Goal: Task Accomplishment & Management: Manage account settings

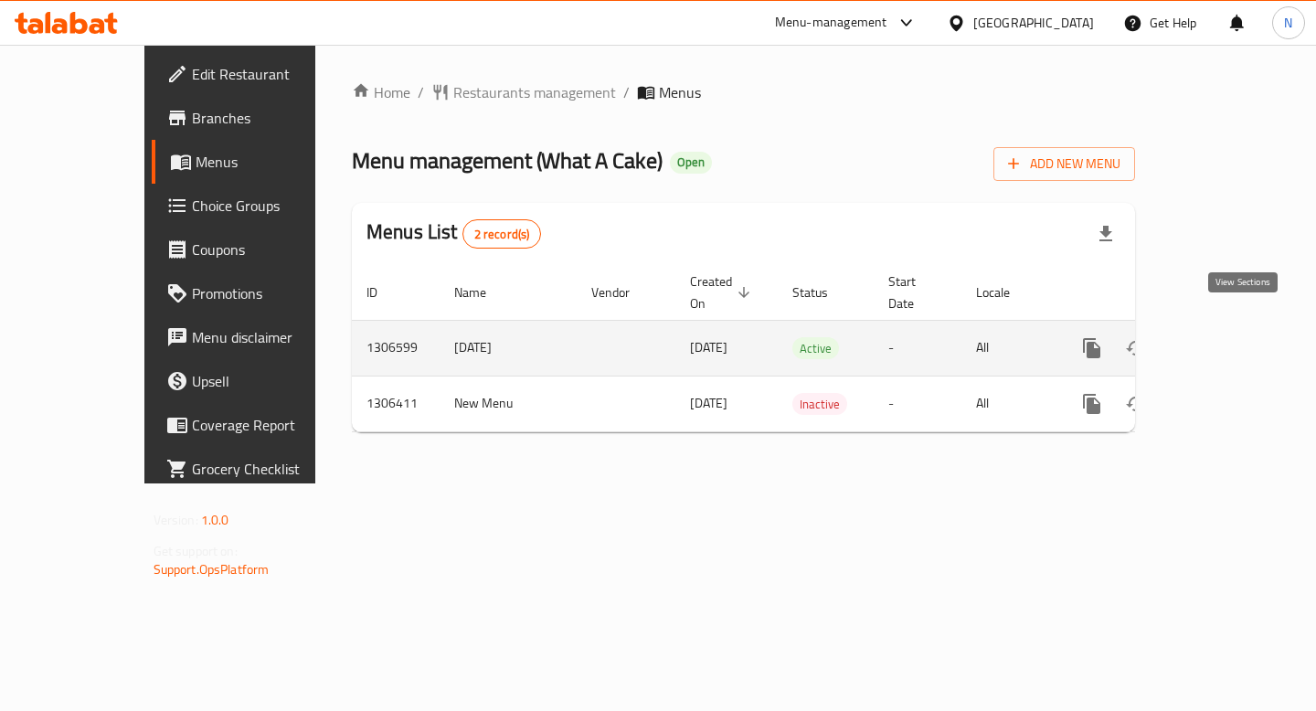
click at [1232, 340] on icon "enhanced table" at bounding box center [1223, 348] width 16 height 16
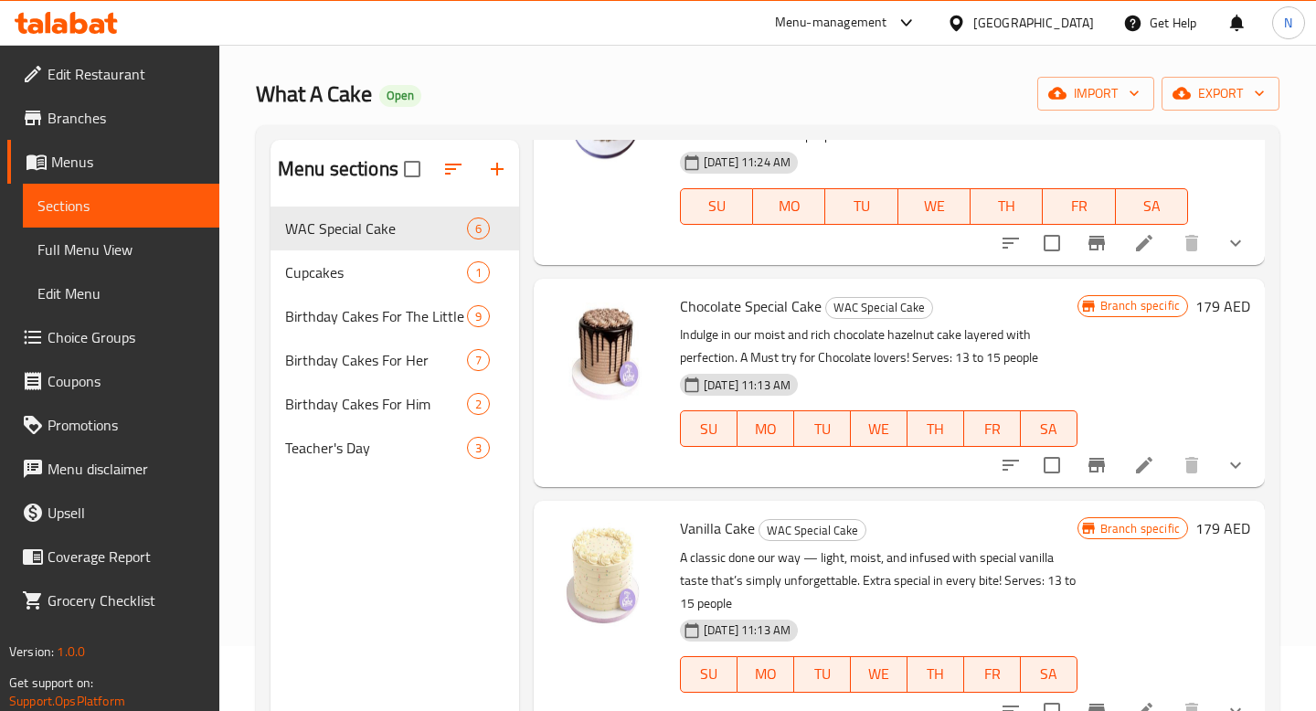
scroll to position [380, 0]
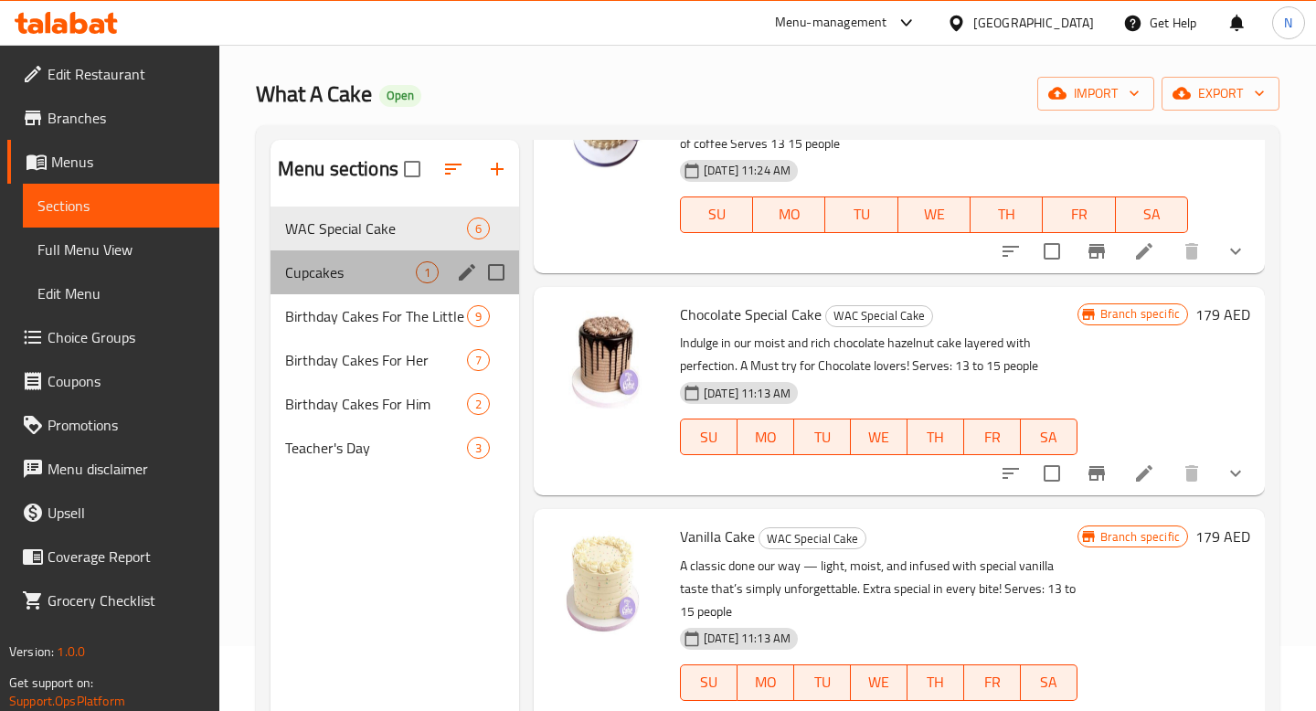
click at [392, 286] on div "Cupcakes 1" at bounding box center [395, 272] width 249 height 44
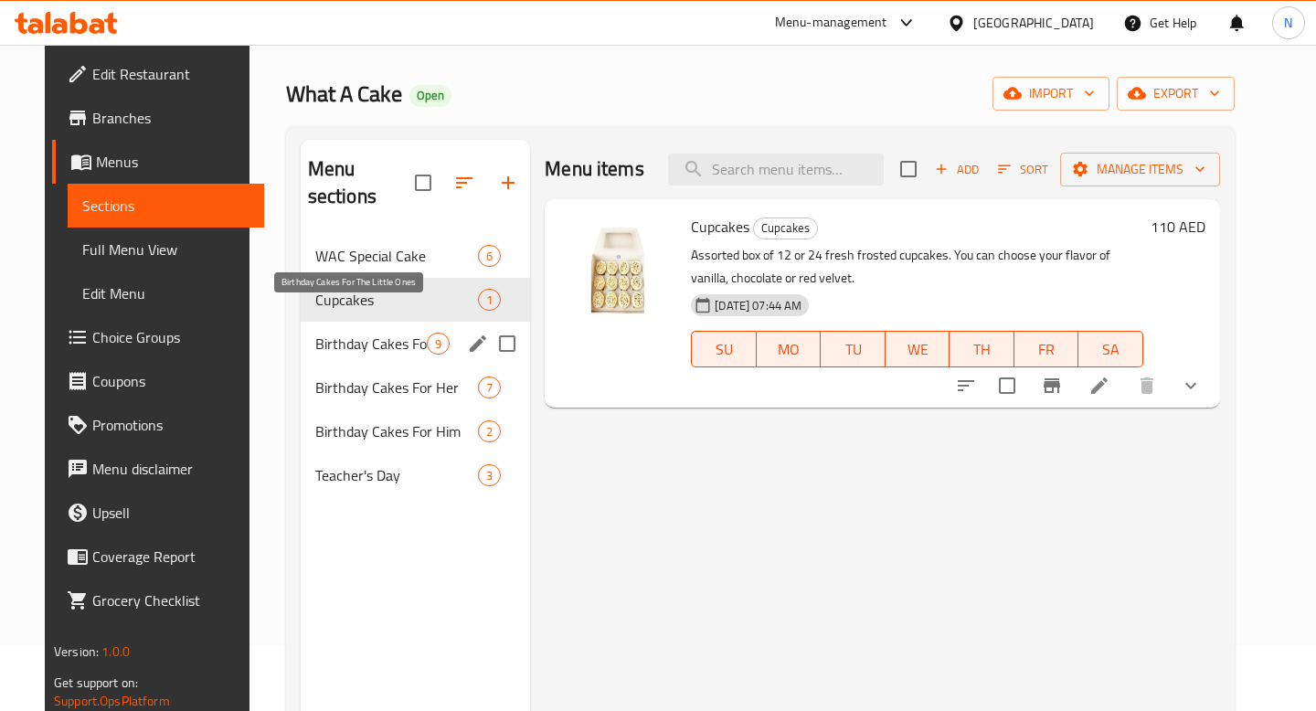
click at [327, 333] on span "Birthday Cakes For The Little Ones" at bounding box center [370, 344] width 111 height 22
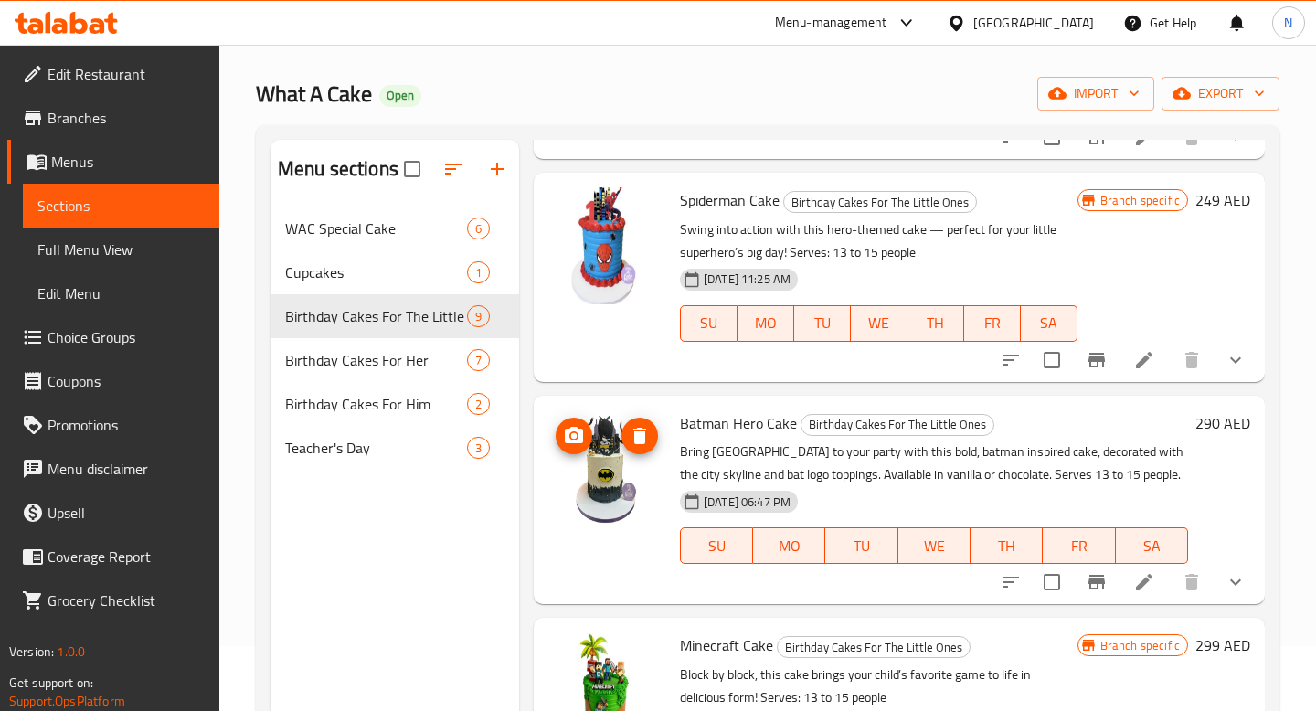
scroll to position [1264, 0]
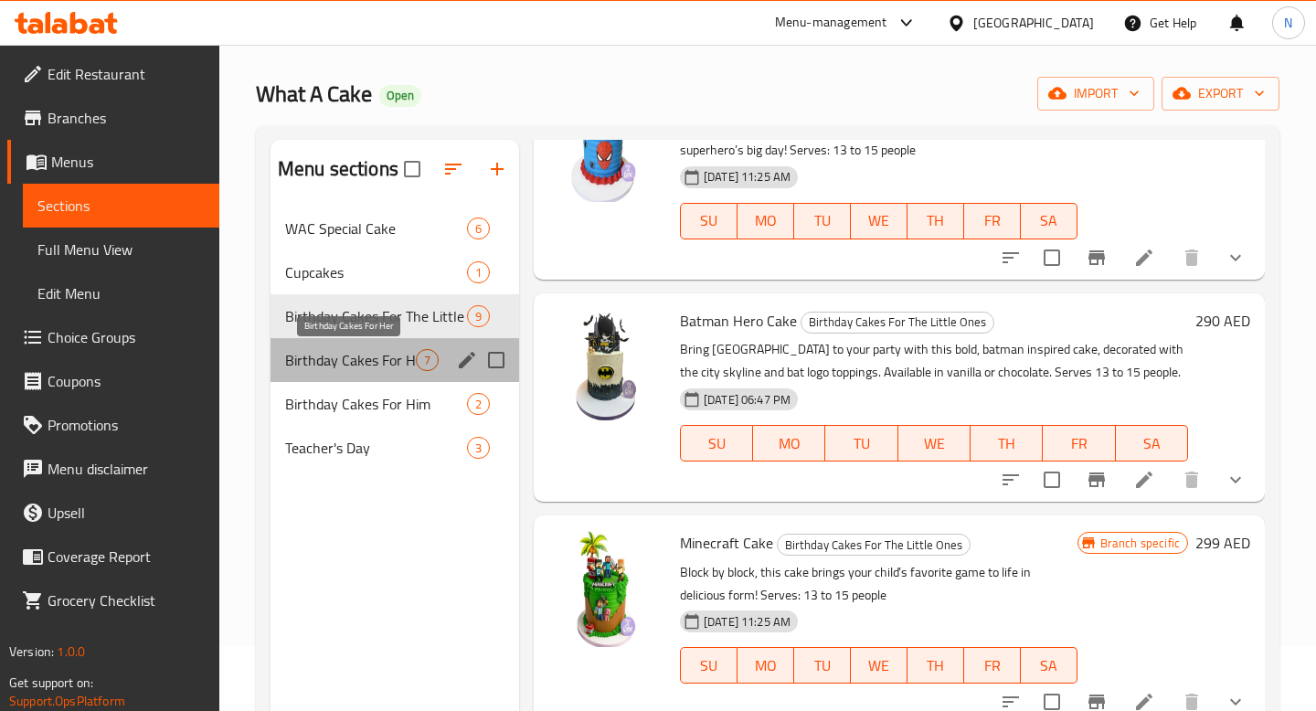
click at [380, 359] on span "Birthday Cakes For Her" at bounding box center [350, 360] width 131 height 22
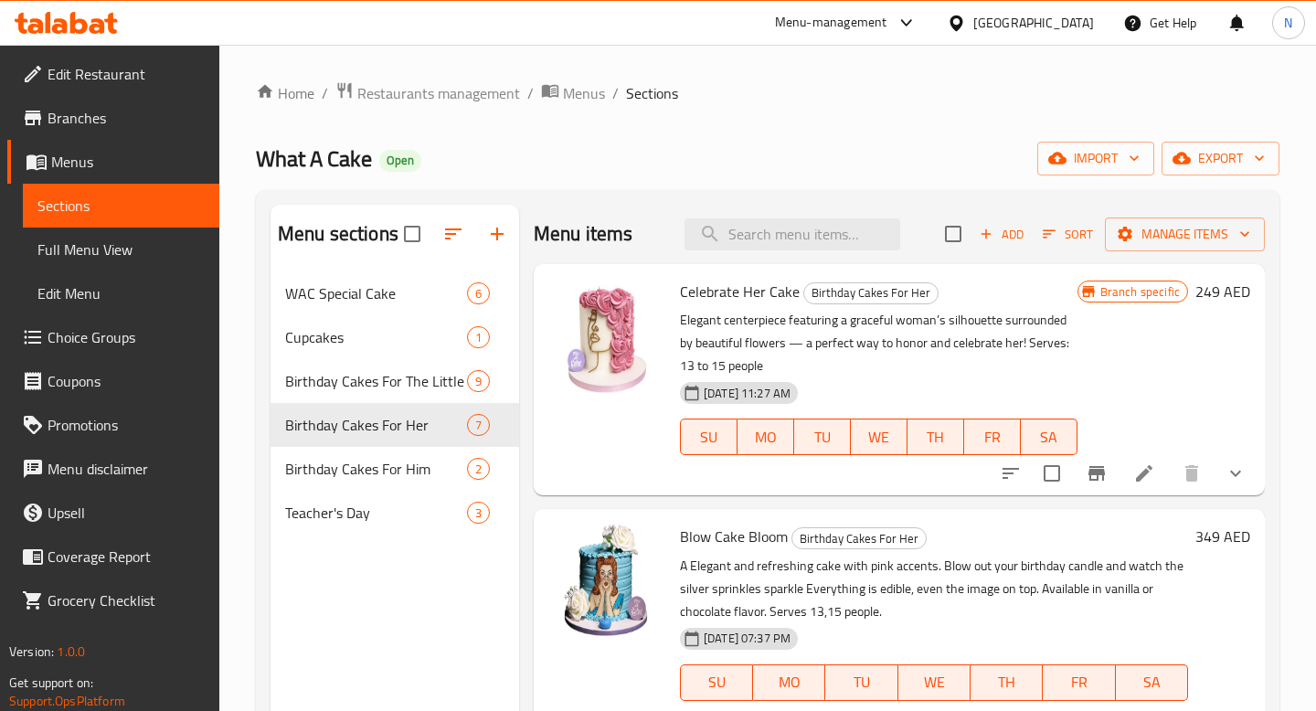
click at [143, 282] on span "Edit Menu" at bounding box center [120, 293] width 167 height 22
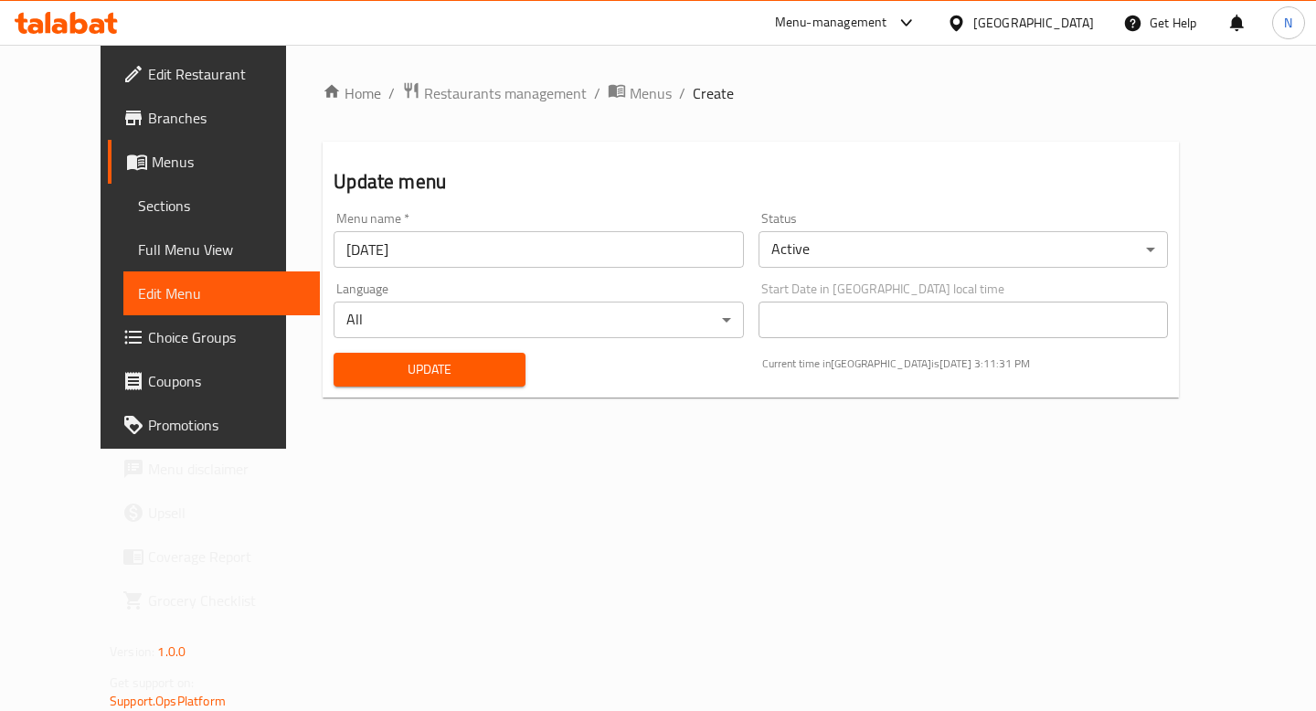
click at [148, 340] on span "Choice Groups" at bounding box center [226, 337] width 157 height 22
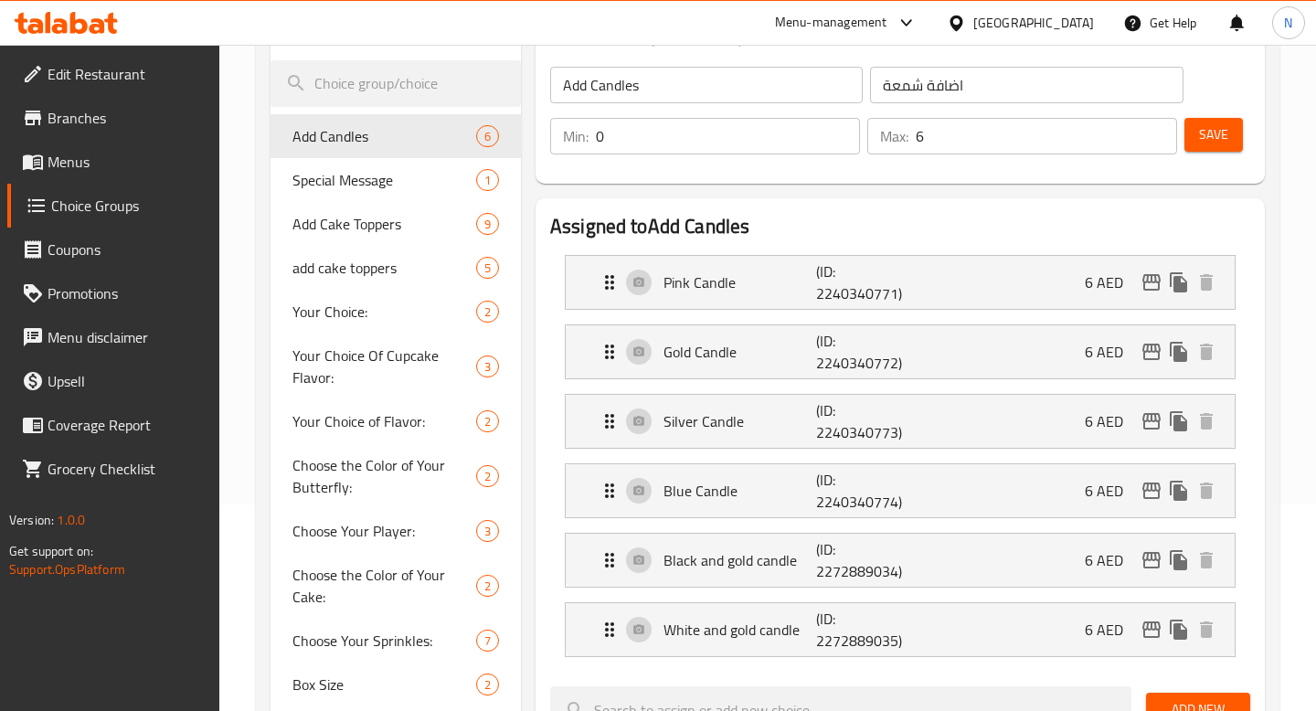
scroll to position [301, 0]
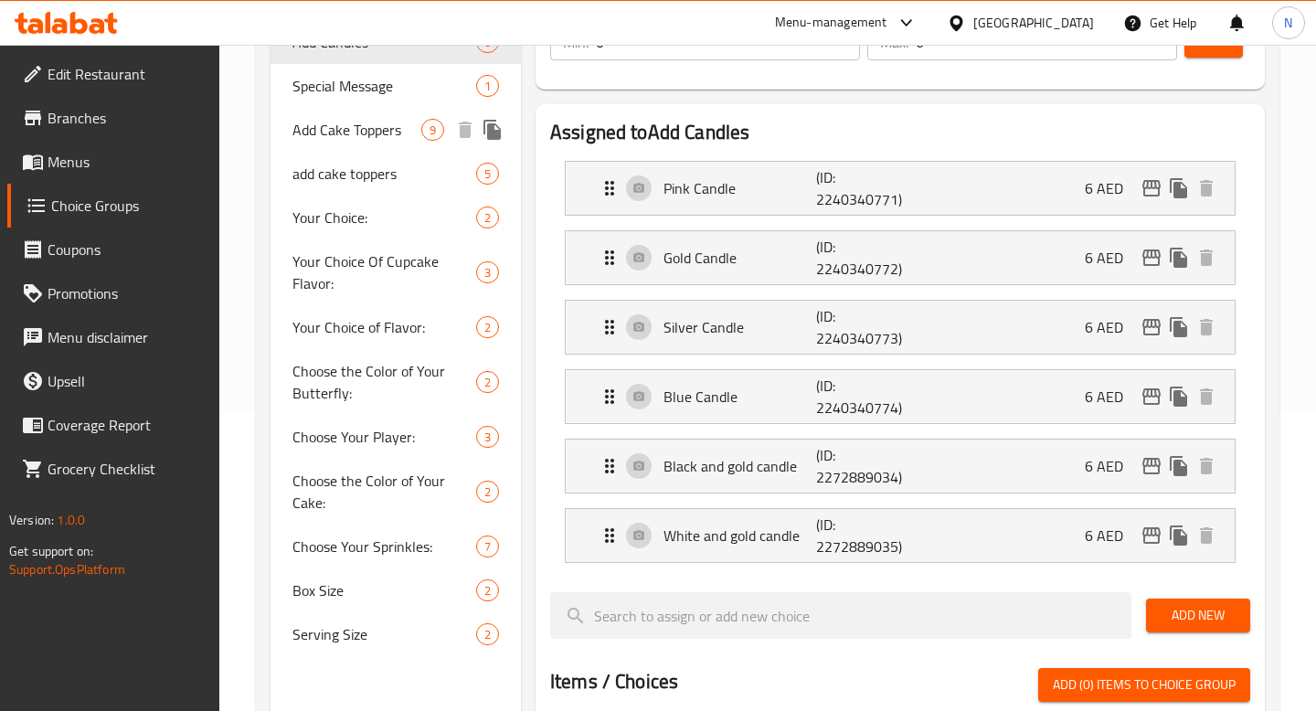
click at [382, 133] on span "Add Cake Toppers" at bounding box center [356, 130] width 129 height 22
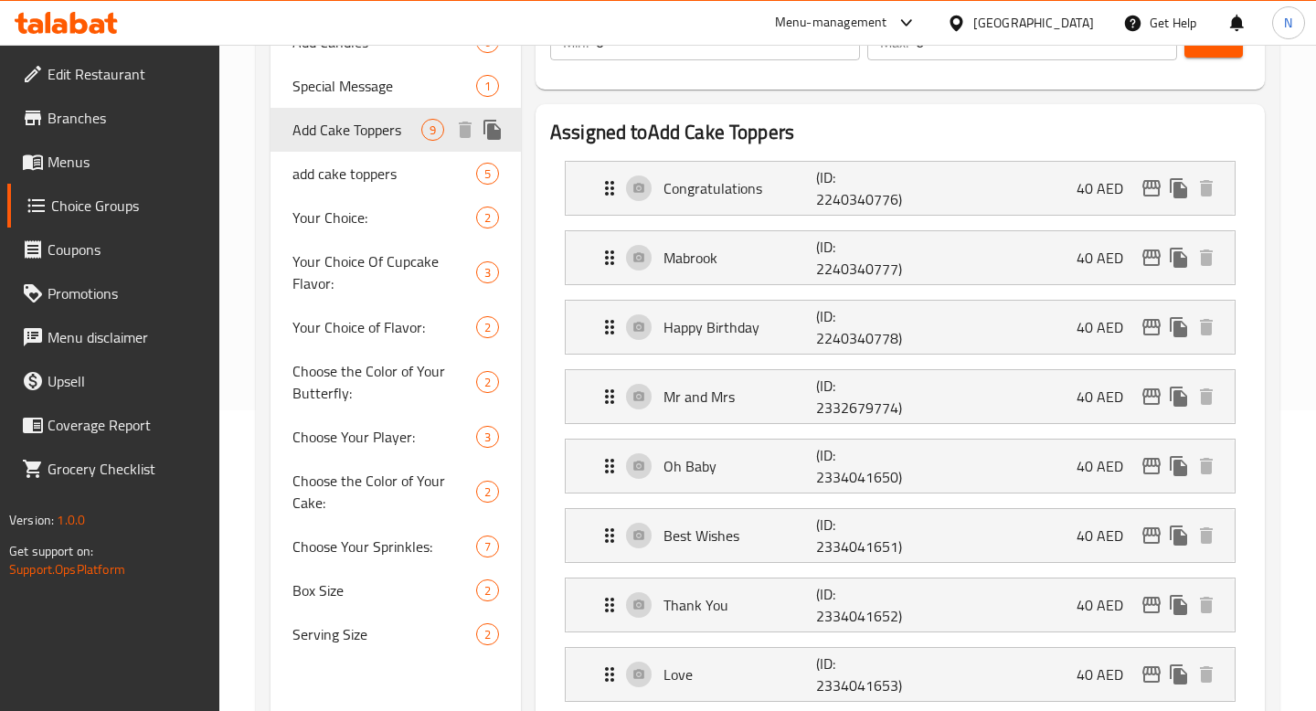
type input "Add Cake Toppers"
type input "اضافات الكيك"
type input "9"
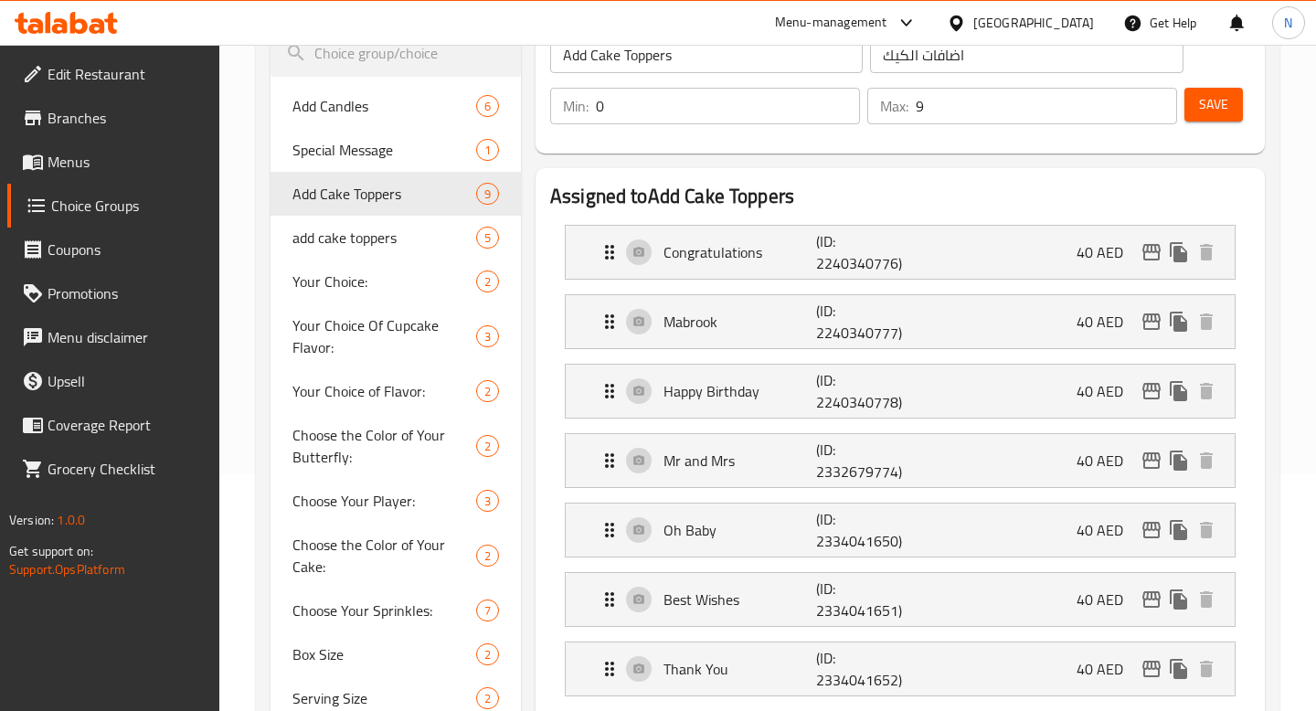
scroll to position [111, 0]
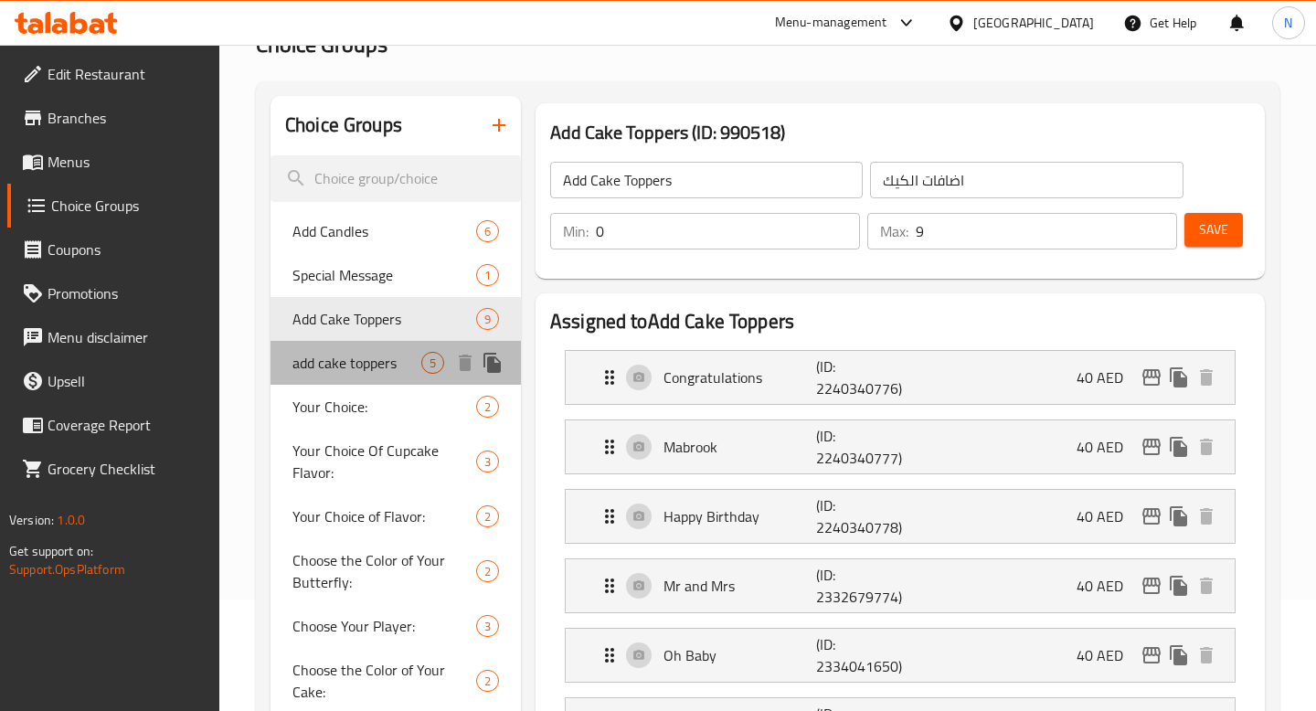
click at [361, 365] on span "add cake toppers" at bounding box center [356, 363] width 129 height 22
type input "add cake toppers"
type input "اضف للكيك"
type input "1"
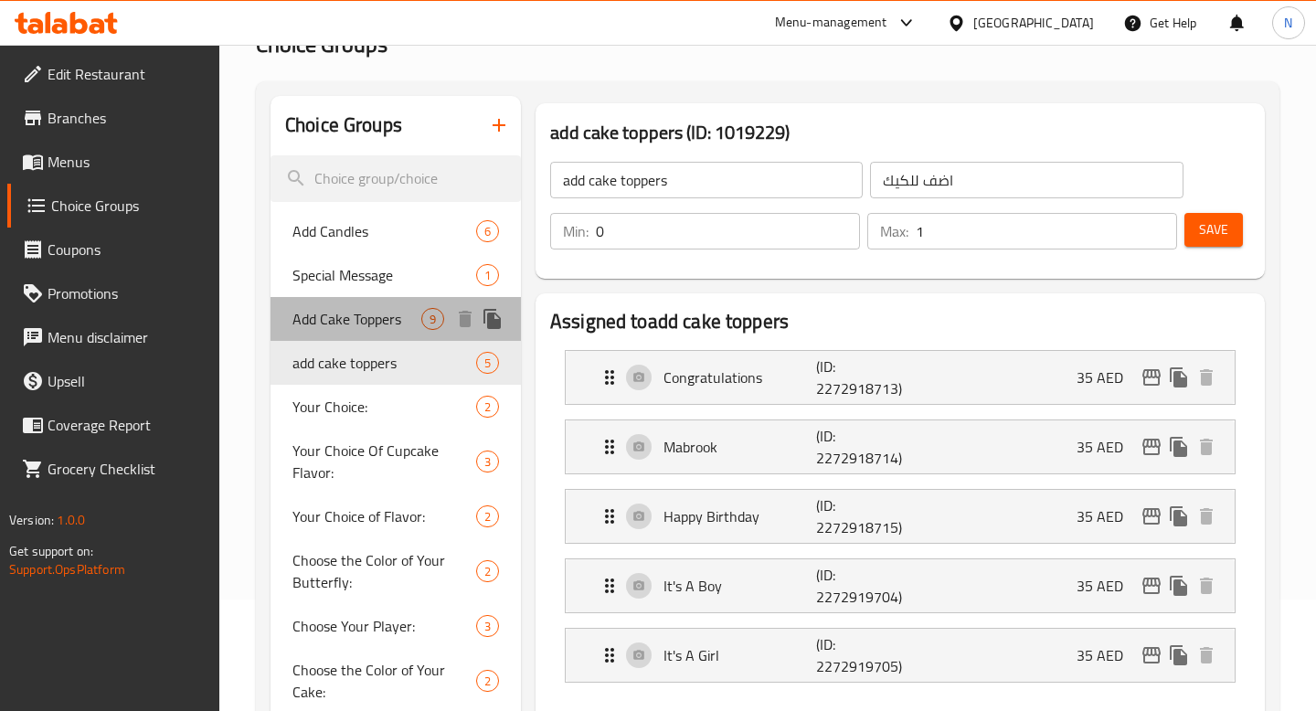
click at [362, 322] on span "Add Cake Toppers" at bounding box center [356, 319] width 129 height 22
type input "Add Cake Toppers"
type input "اضافات الكيك"
type input "9"
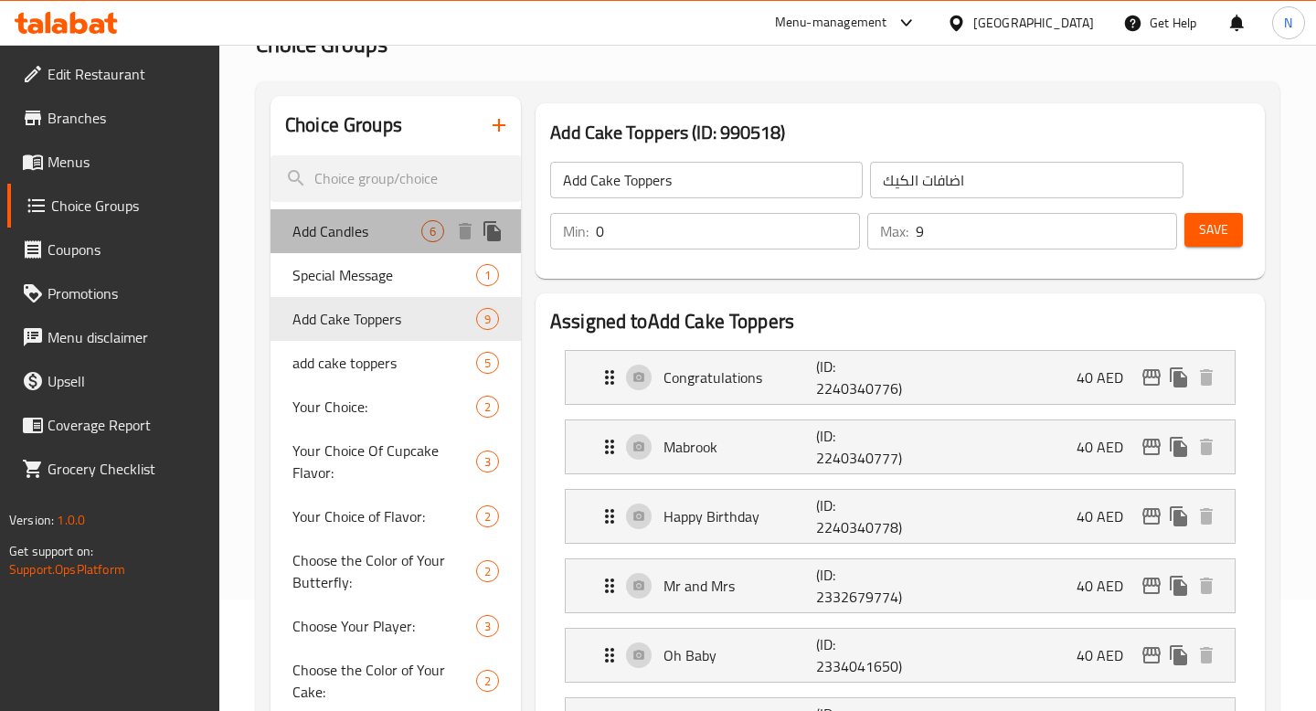
click at [398, 237] on span "Add Candles" at bounding box center [356, 231] width 129 height 22
type input "Add Candles"
type input "اضافة شمعة"
type input "6"
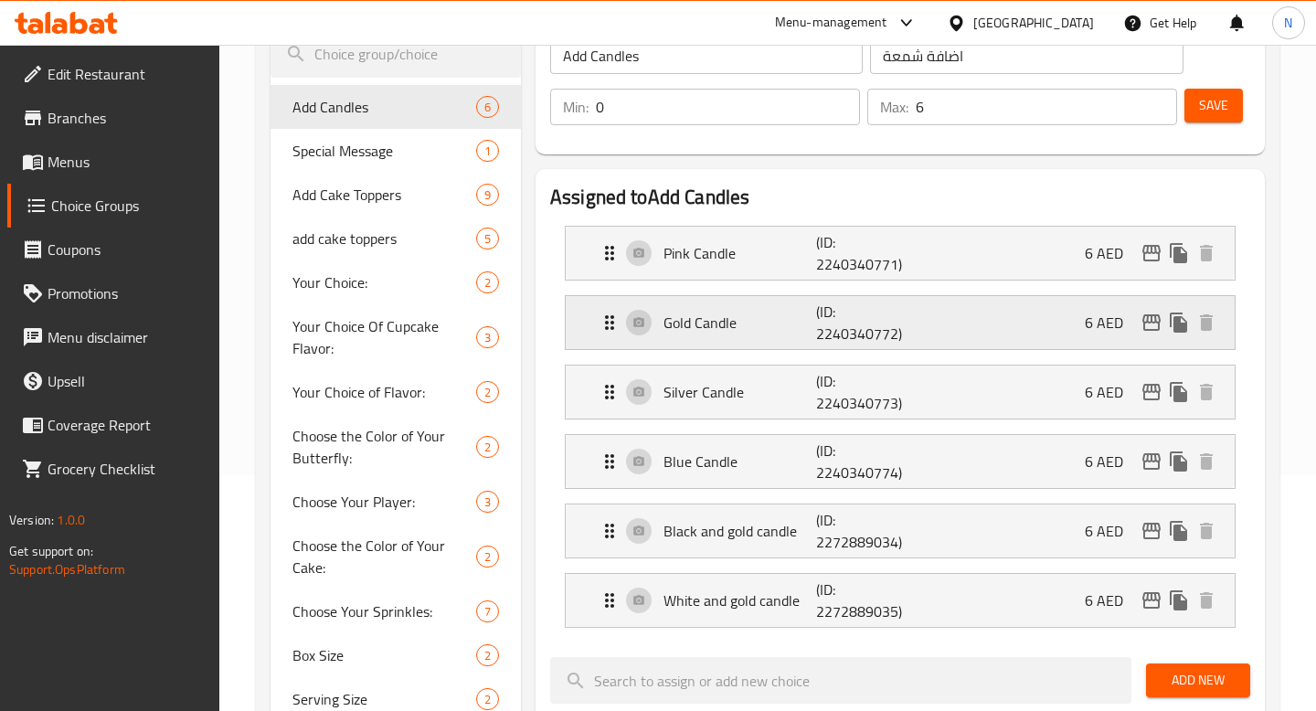
scroll to position [239, 0]
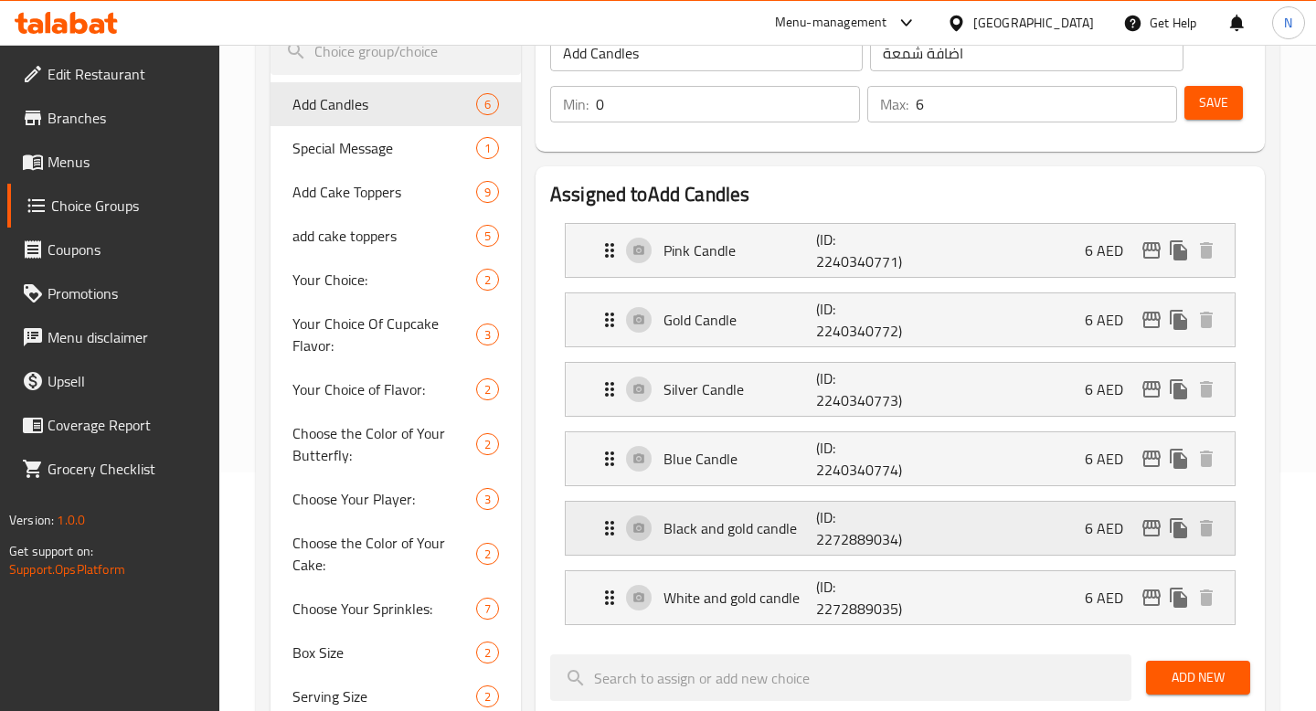
click at [1062, 517] on div "Black and gold candle (ID: 2272889034) 6 AED" at bounding box center [906, 528] width 614 height 53
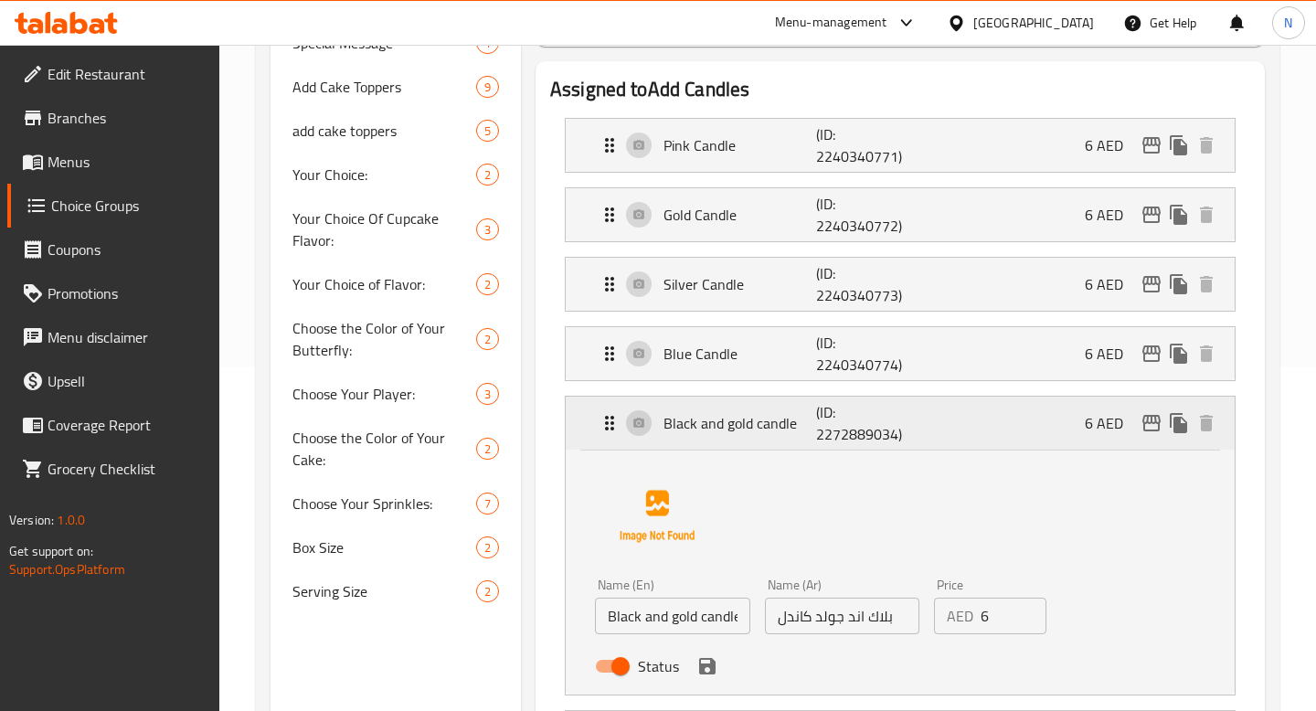
scroll to position [518, 0]
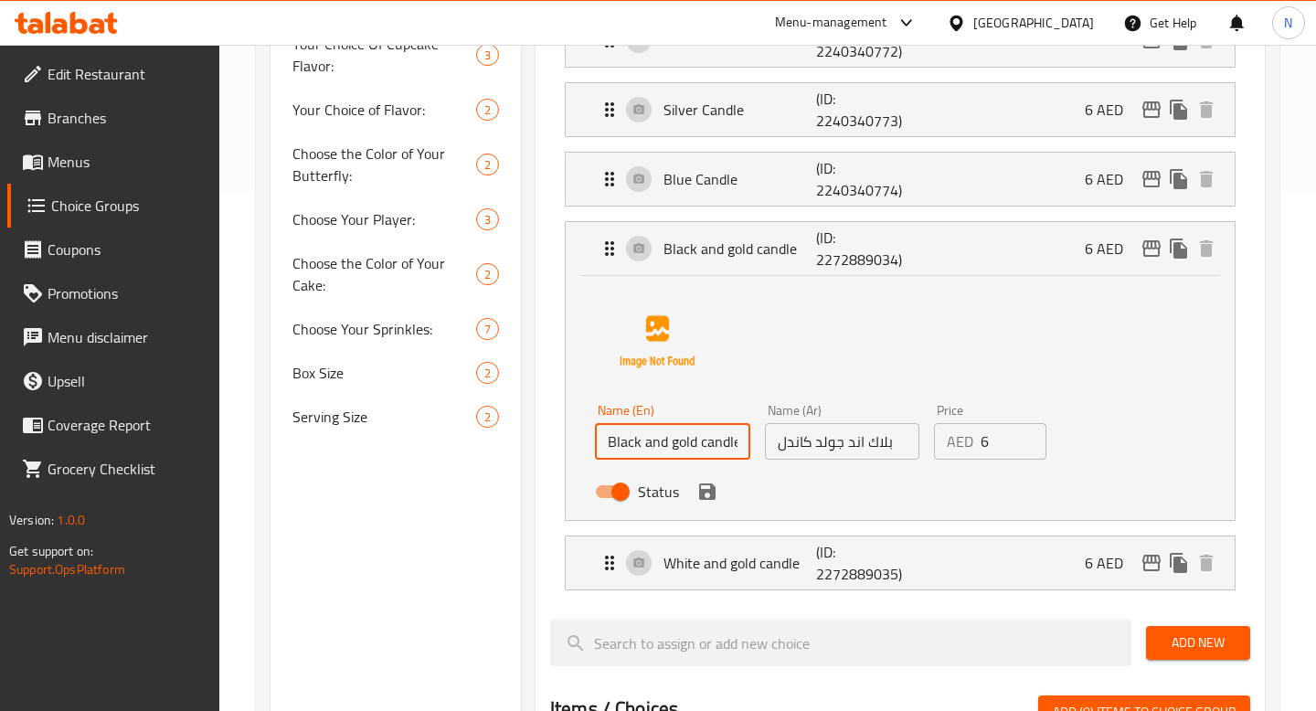
click at [677, 443] on input "Black and gold candle" at bounding box center [672, 441] width 155 height 37
click at [706, 438] on input "Black and Gold candle" at bounding box center [672, 441] width 155 height 37
drag, startPoint x: 733, startPoint y: 442, endPoint x: 808, endPoint y: 447, distance: 75.1
click at [808, 447] on div "Name (En) Black and Gold Candle Name (En) Name (Ar) بلاك اند جولد كاندل Name (A…" at bounding box center [842, 457] width 509 height 120
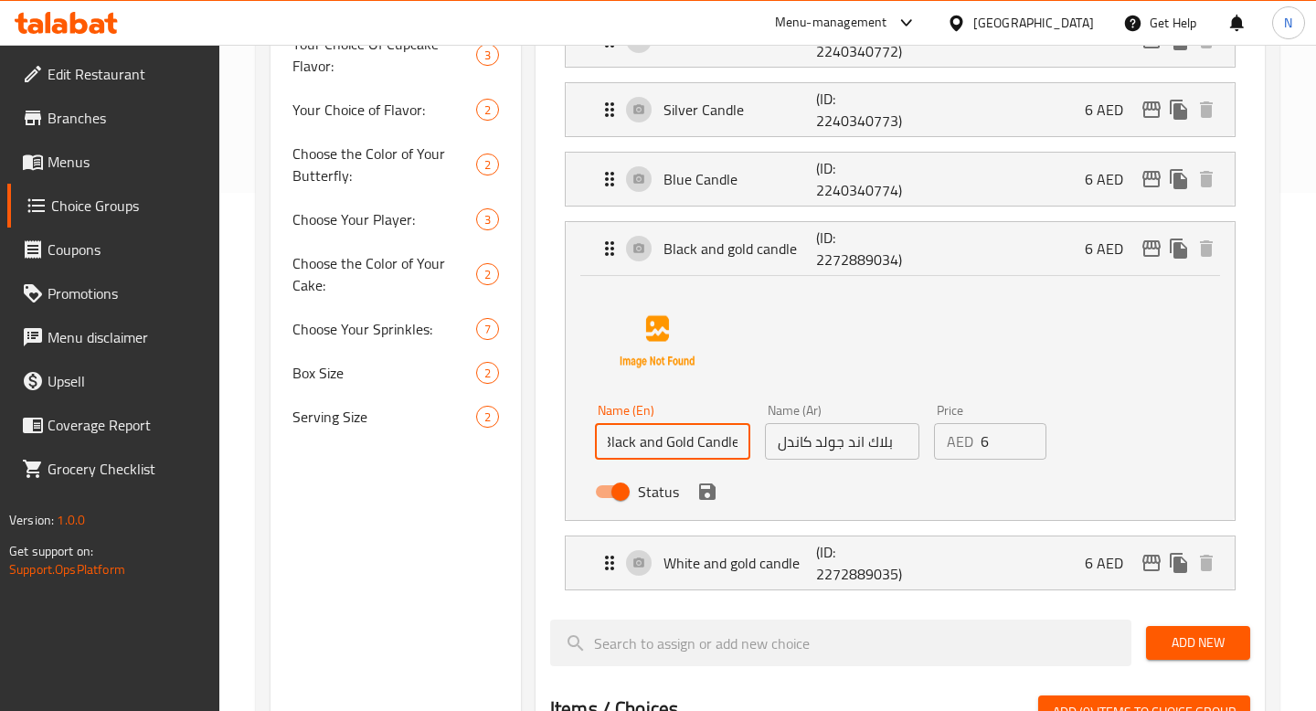
click at [823, 506] on div "Status" at bounding box center [842, 491] width 509 height 49
click at [701, 492] on icon "save" at bounding box center [707, 491] width 16 height 16
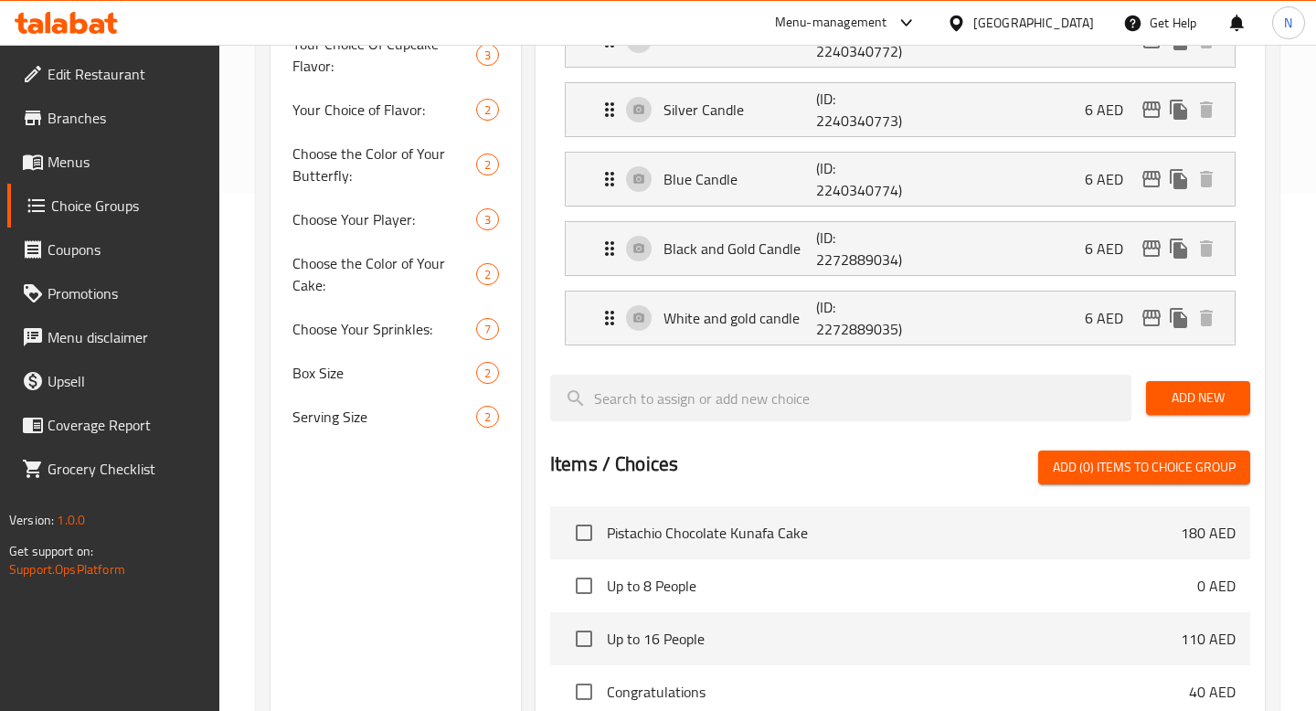
type input "Black and Gold Candle"
click at [747, 313] on p "White and gold candle" at bounding box center [739, 318] width 153 height 22
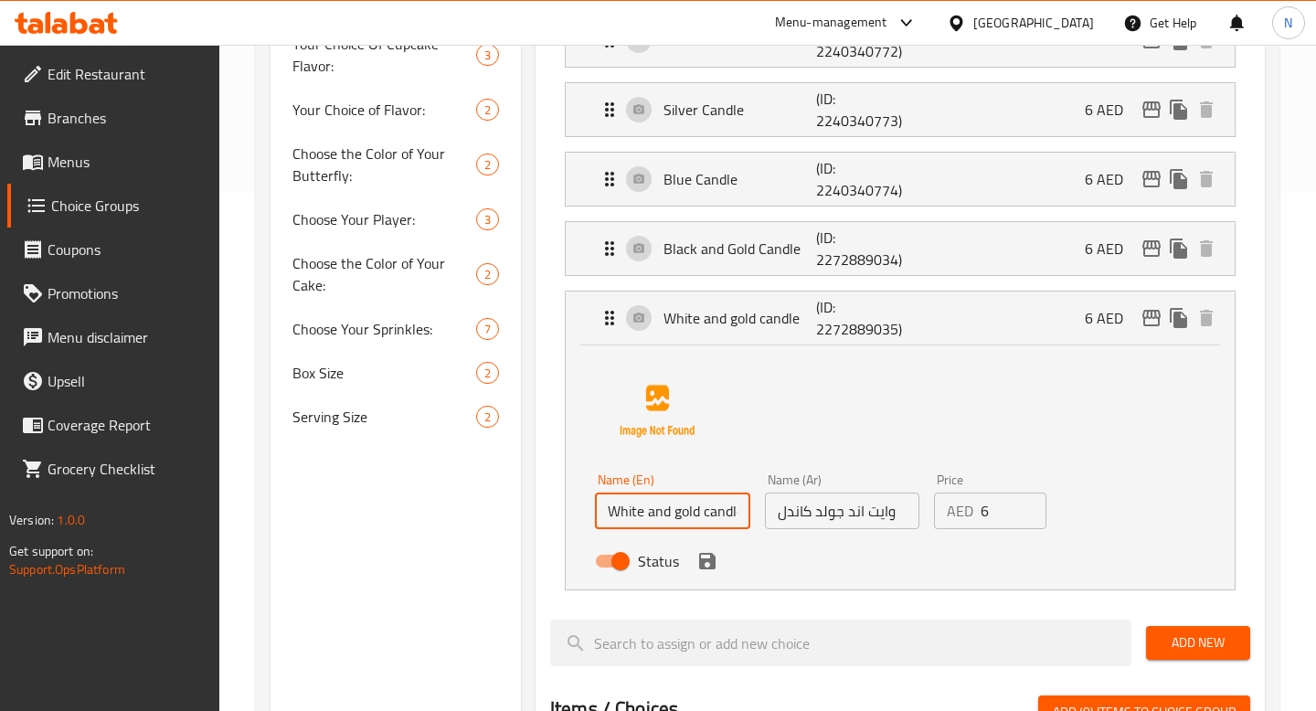
click at [683, 511] on input "White and gold candle" at bounding box center [672, 511] width 155 height 37
click at [712, 514] on input "White and Gold candle" at bounding box center [672, 511] width 155 height 37
type input "White and Gold Candle"
click at [710, 572] on button "save" at bounding box center [707, 560] width 27 height 27
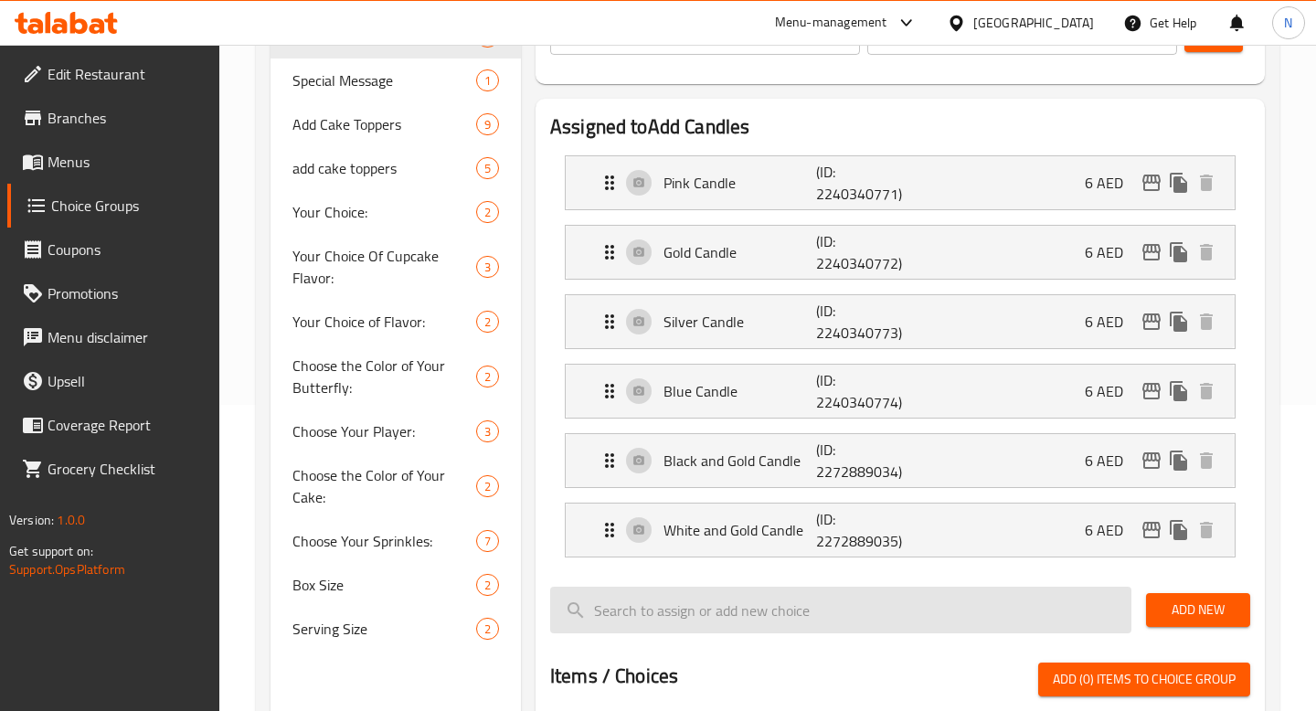
scroll to position [147, 0]
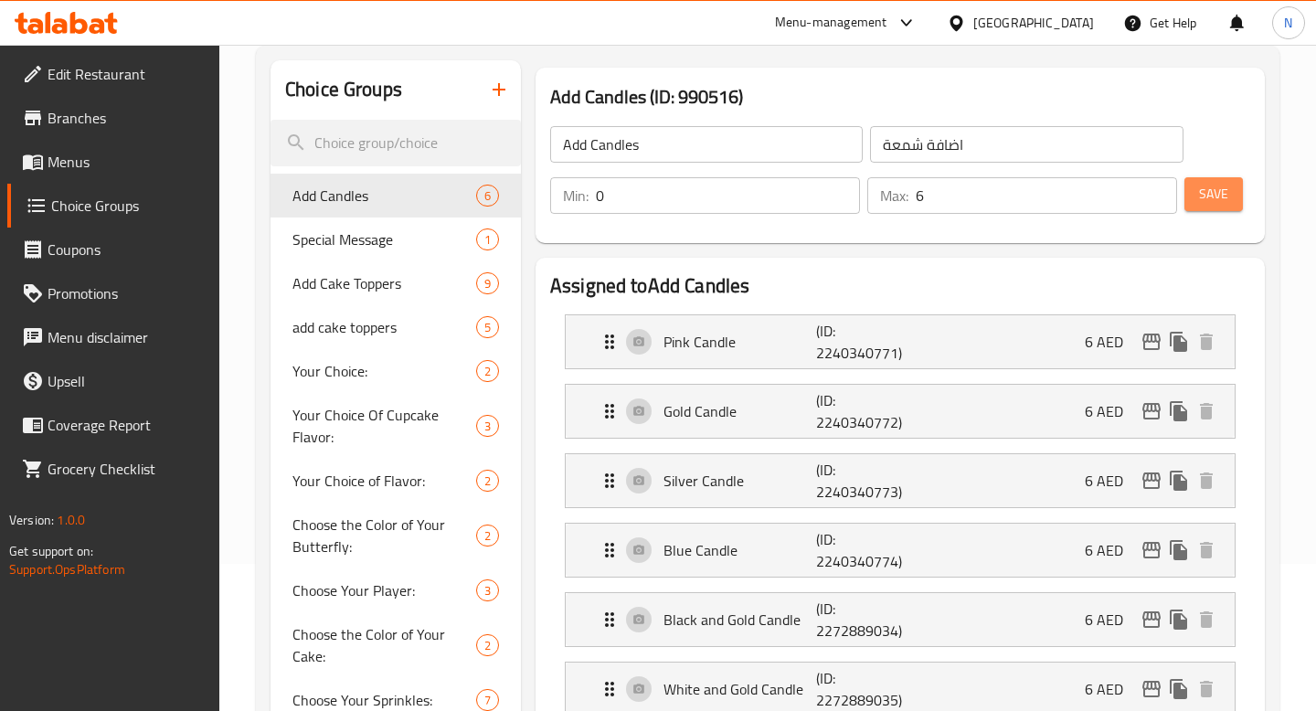
click at [1241, 190] on button "Save" at bounding box center [1213, 194] width 58 height 34
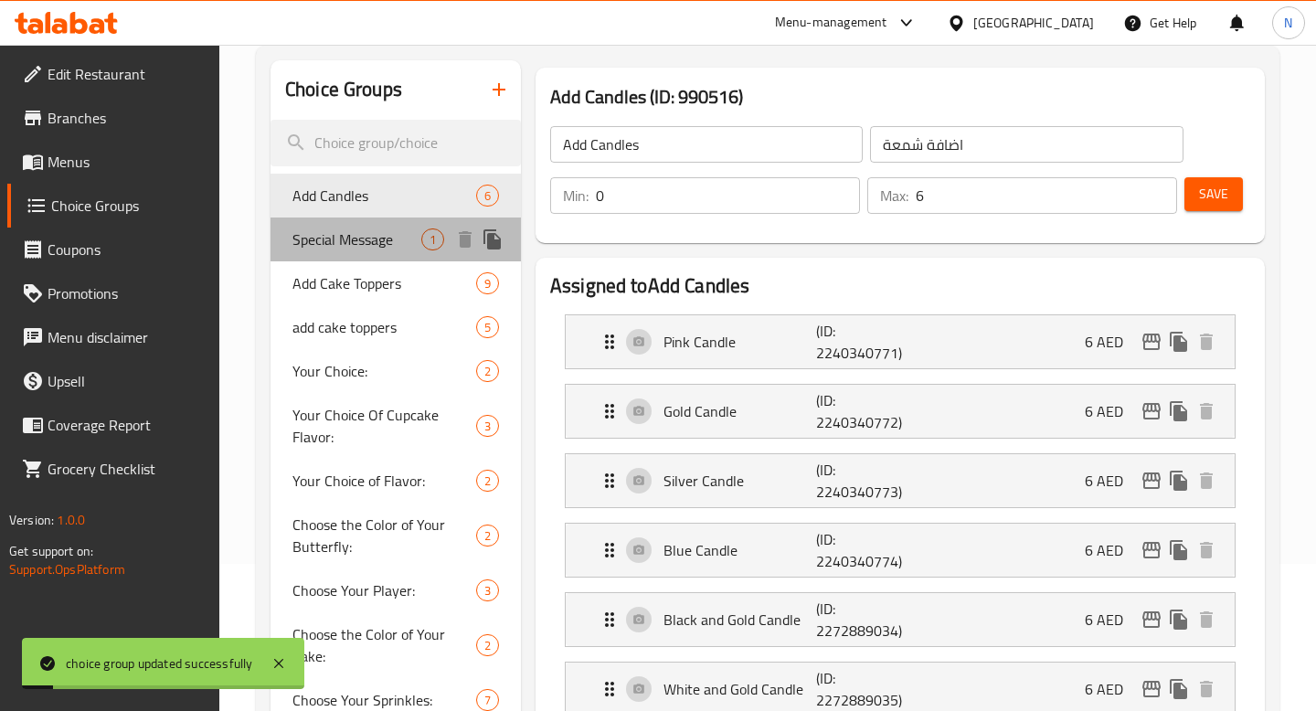
click at [348, 237] on span "Special Message" at bounding box center [356, 239] width 129 height 22
type input "Special Message"
type input "1"
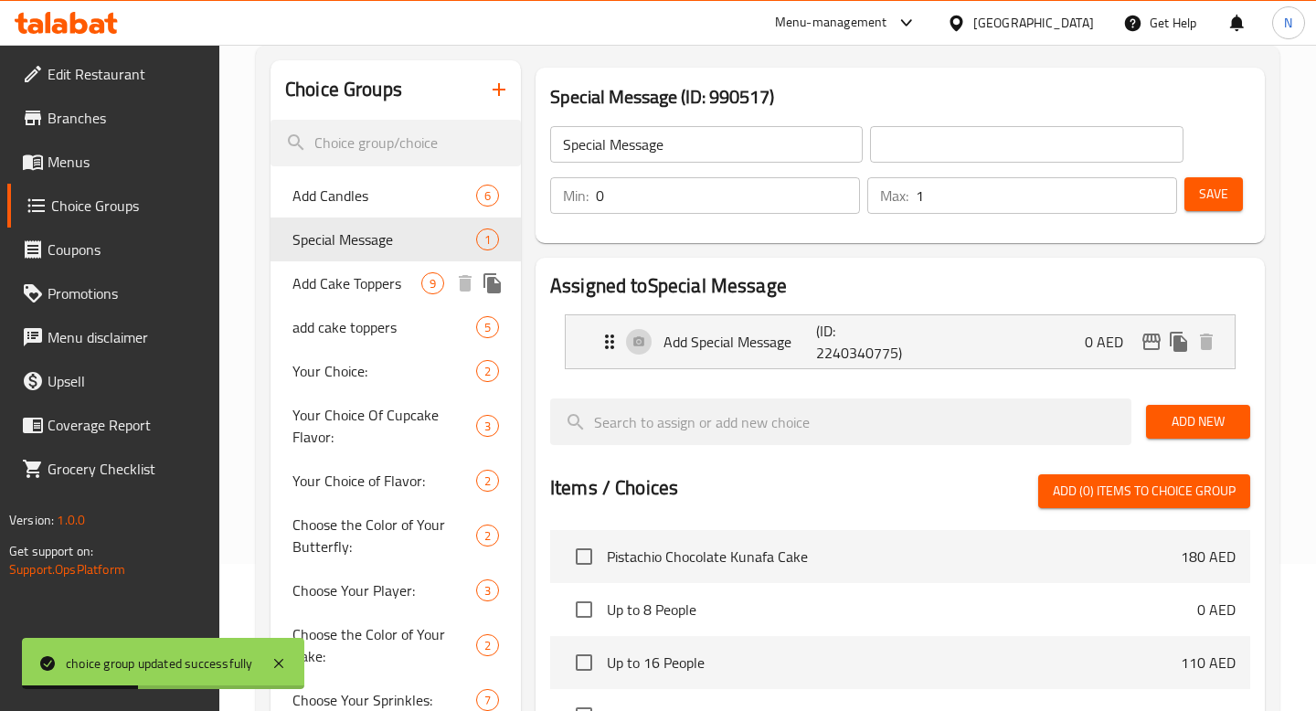
click at [359, 294] on span "Add Cake Toppers" at bounding box center [356, 283] width 129 height 22
type input "Add Cake Toppers"
type input "اضافات الكيك"
type input "9"
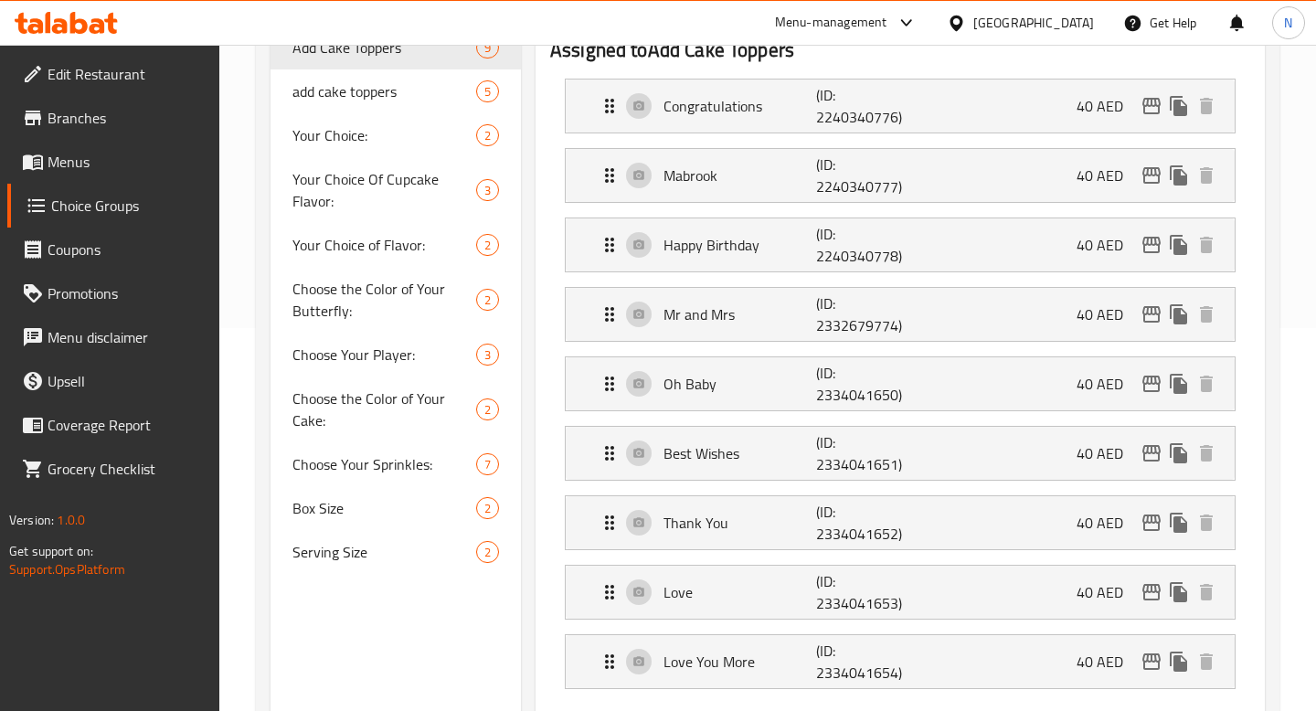
scroll to position [349, 0]
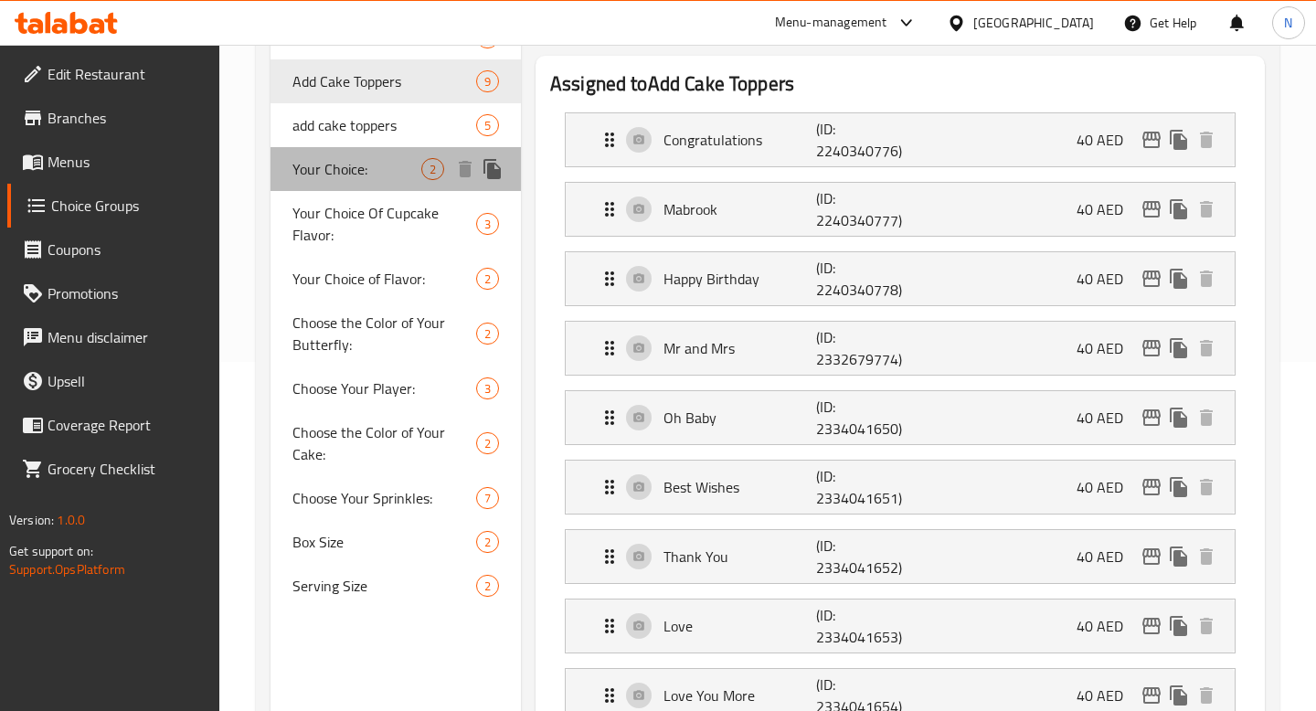
click at [412, 155] on div "Your Choice: 2" at bounding box center [396, 169] width 250 height 44
type input "Your Choice:"
type input "اختيارك"
type input "1"
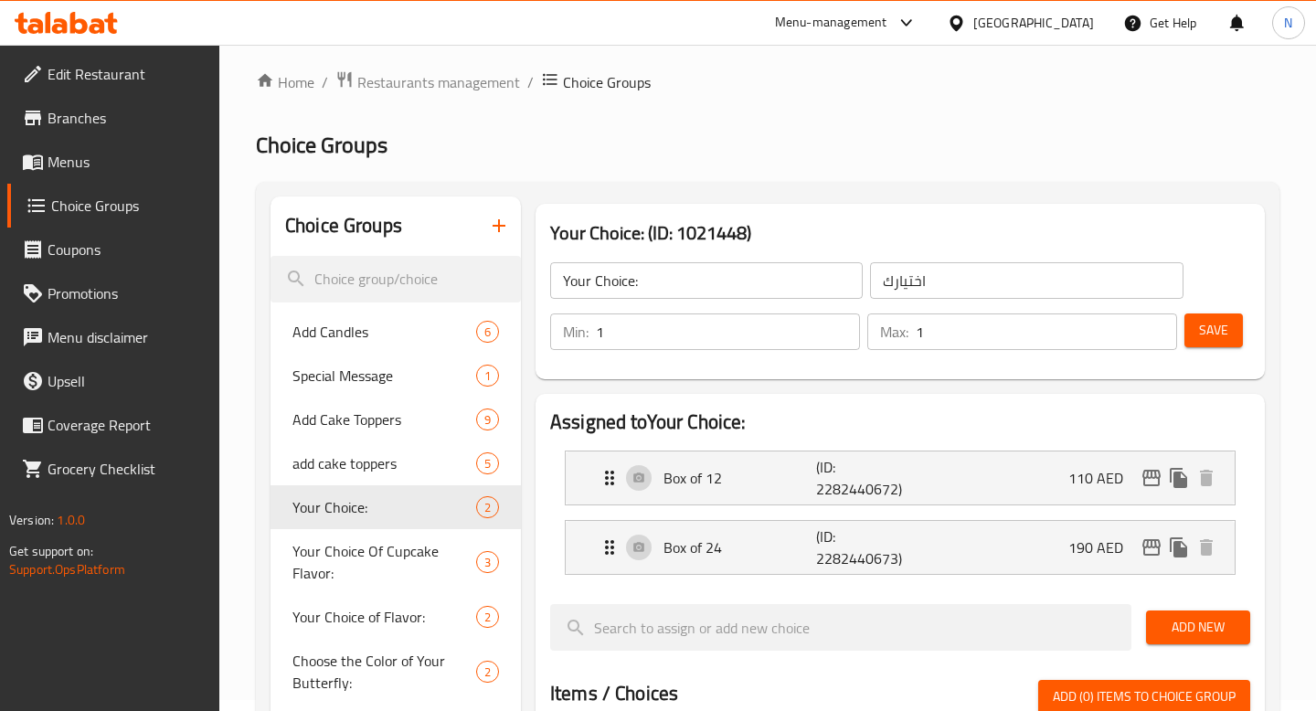
scroll to position [0, 0]
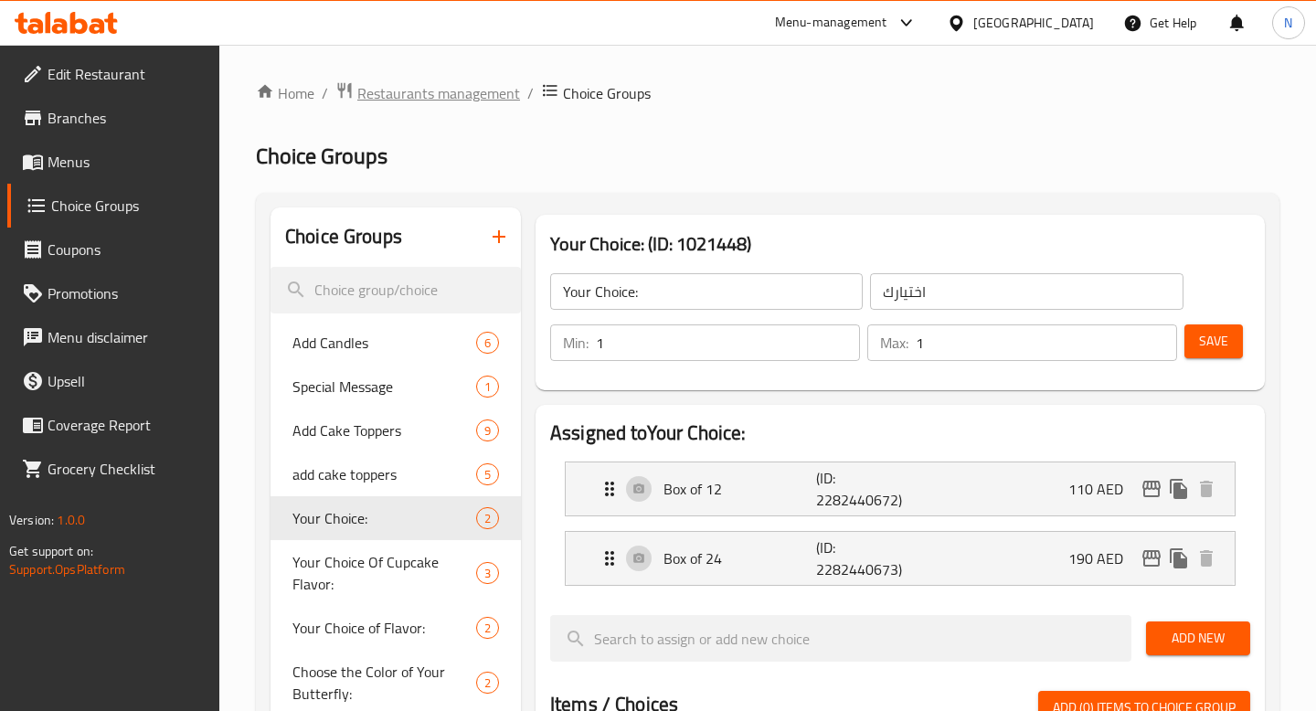
click at [465, 90] on span "Restaurants management" at bounding box center [438, 93] width 163 height 22
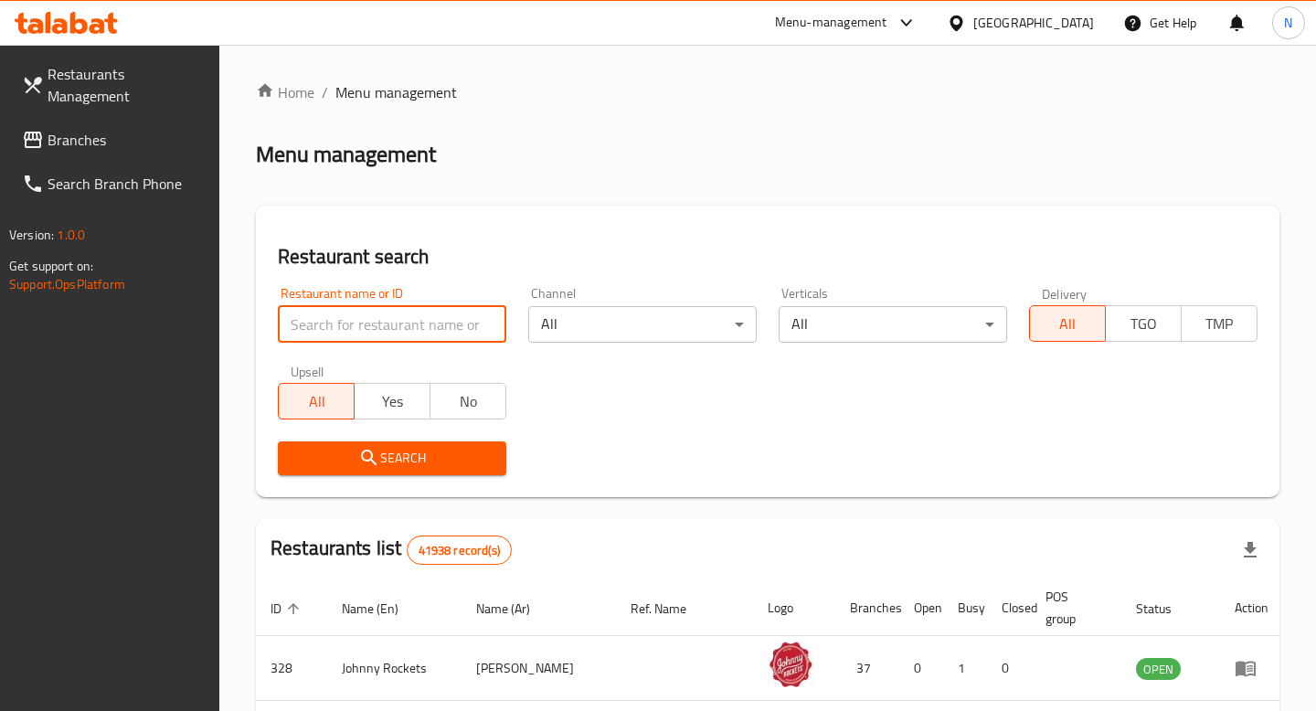
click at [399, 328] on input "search" at bounding box center [392, 324] width 228 height 37
type input "what a cake"
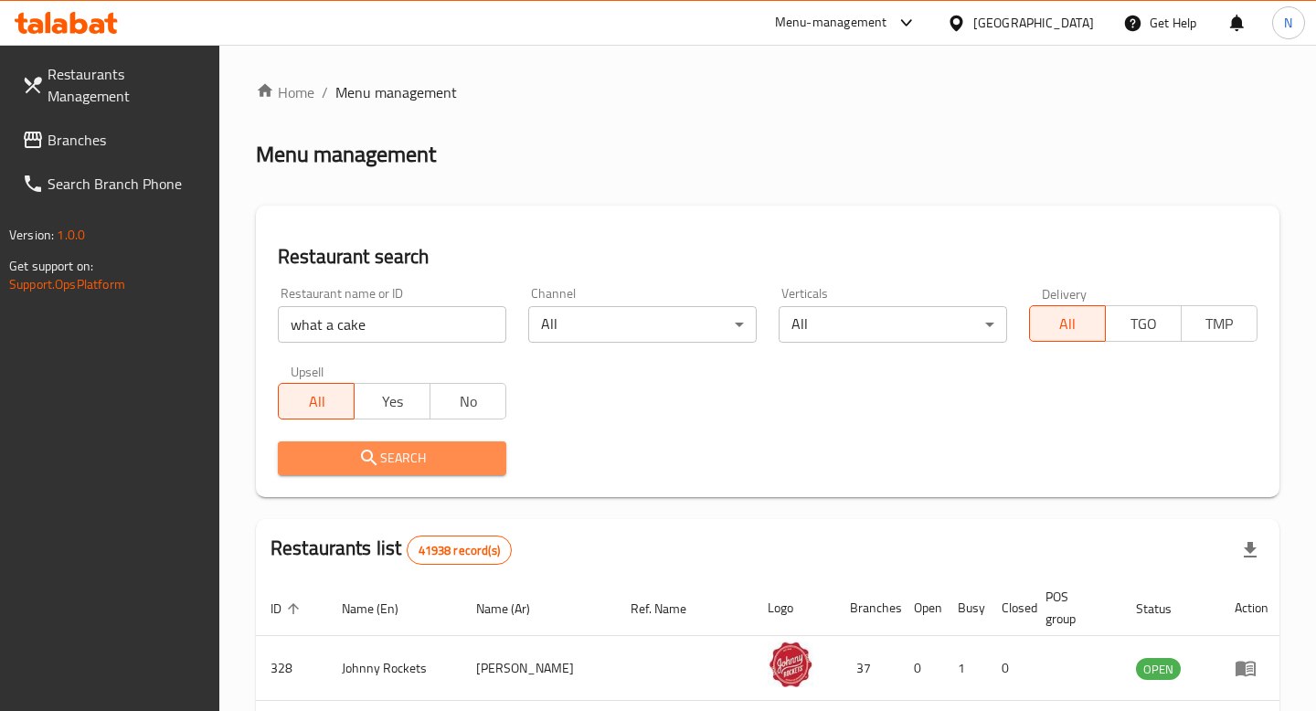
click at [425, 465] on span "Search" at bounding box center [391, 458] width 199 height 23
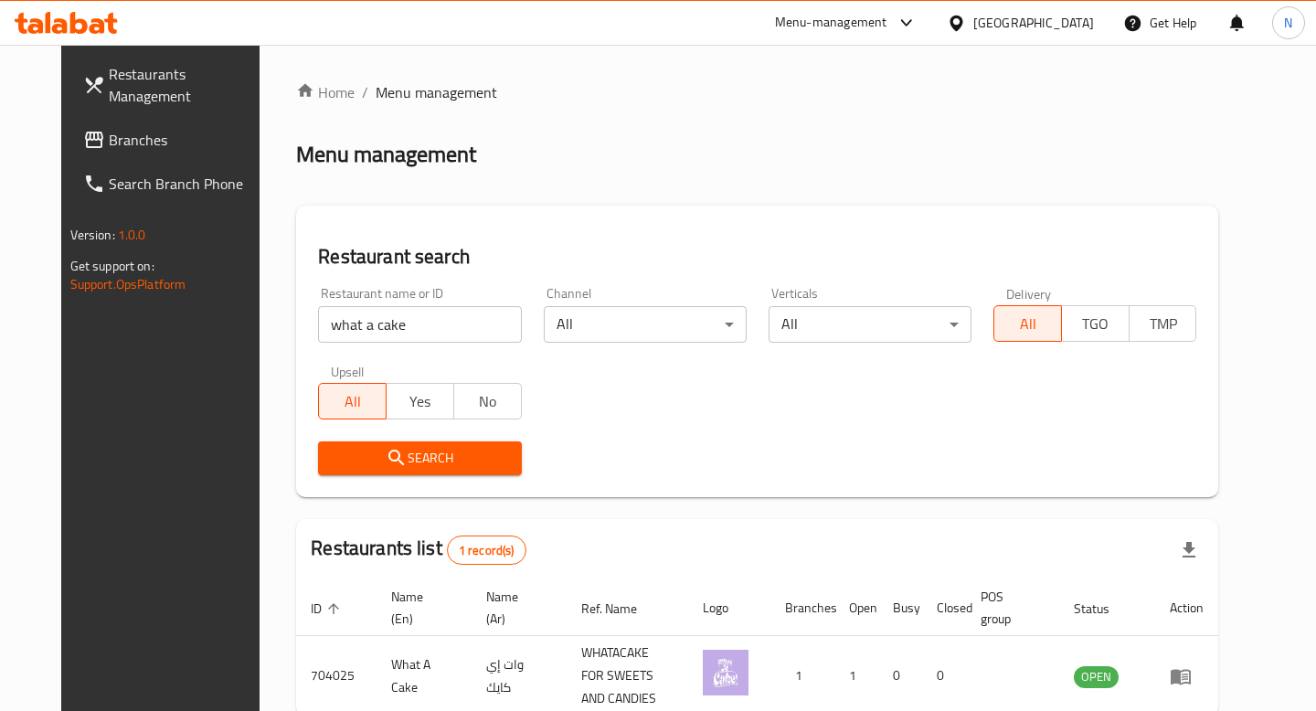
scroll to position [90, 0]
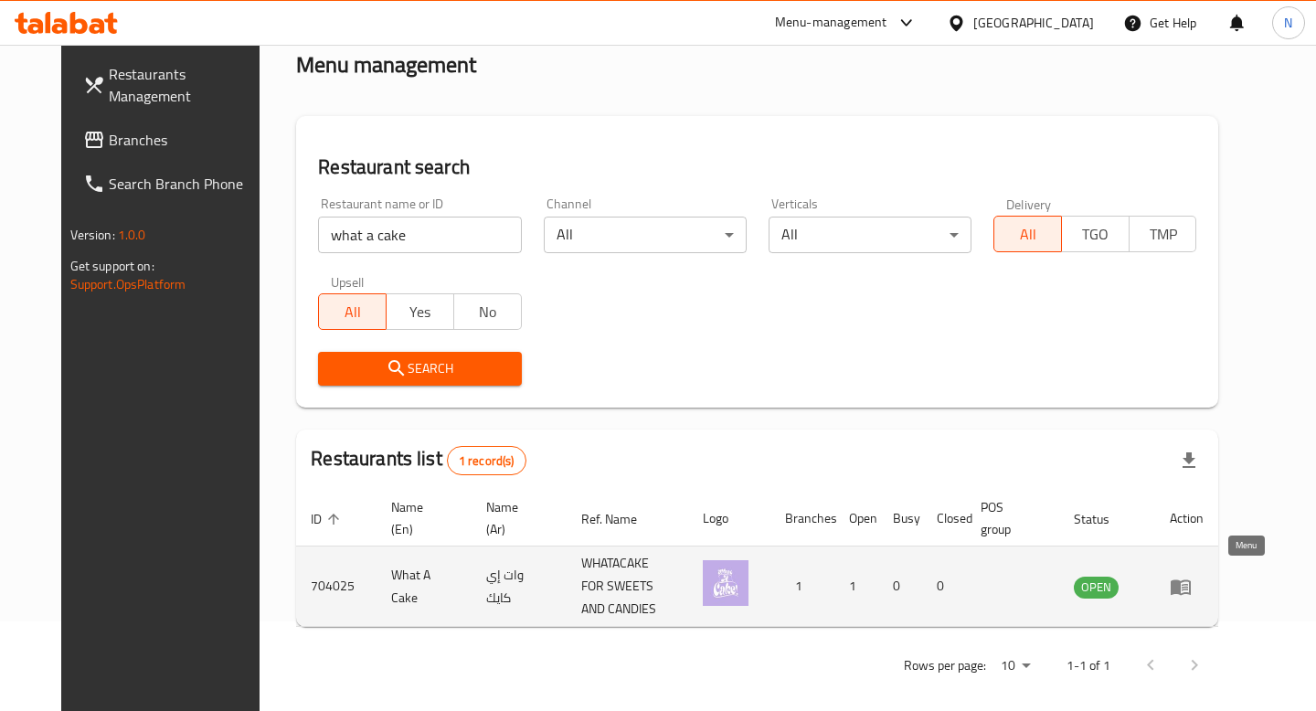
click at [1191, 579] on icon "enhanced table" at bounding box center [1181, 587] width 20 height 16
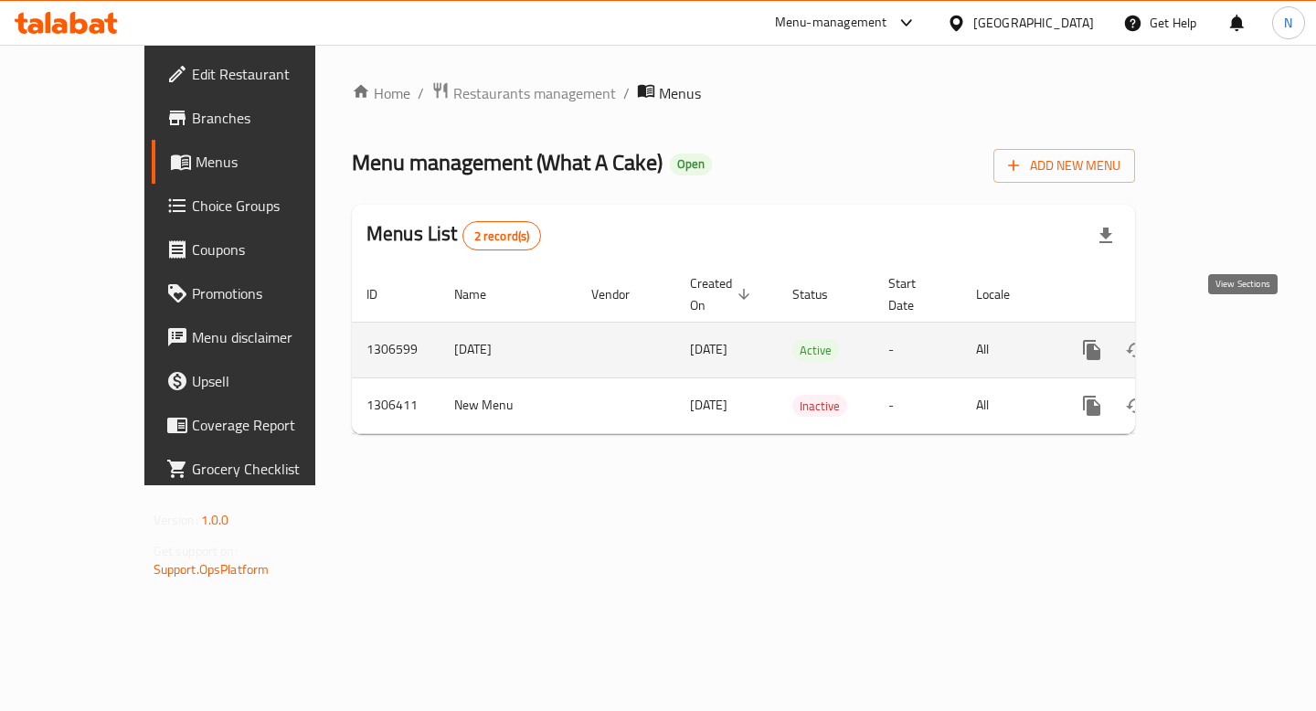
click at [1235, 339] on icon "enhanced table" at bounding box center [1224, 350] width 22 height 22
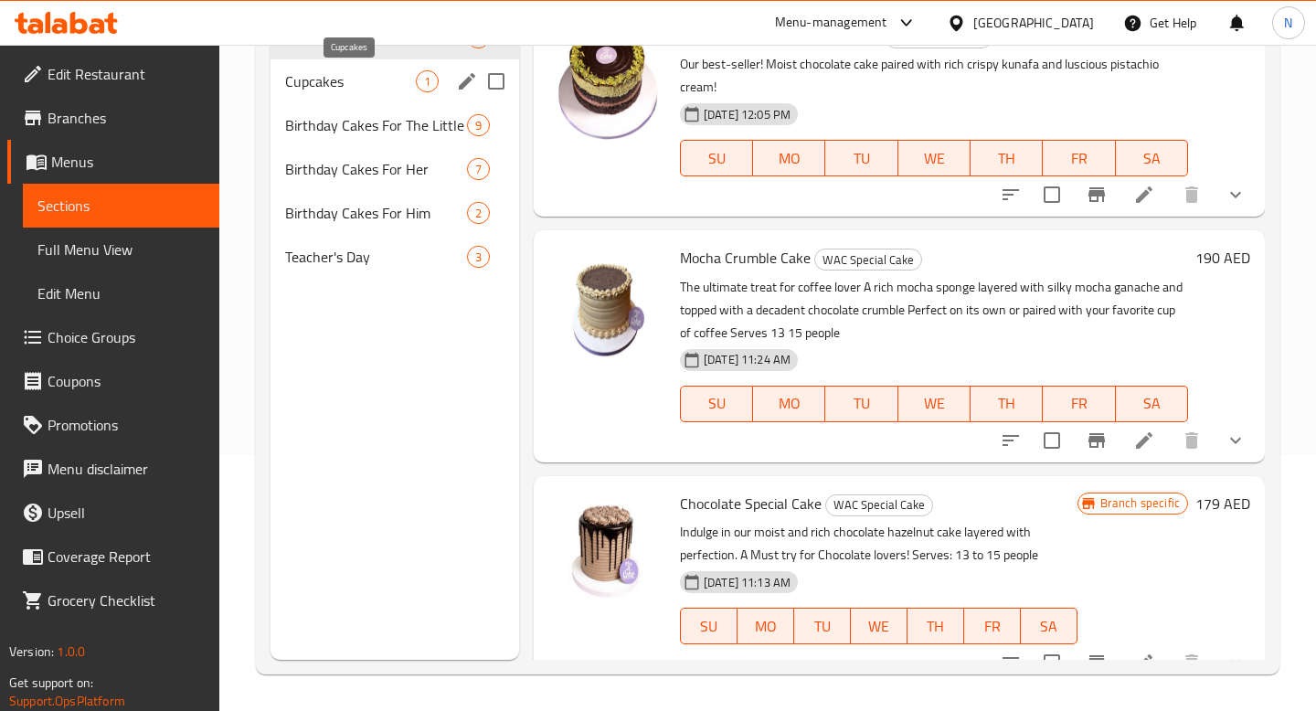
click at [366, 86] on span "Cupcakes" at bounding box center [350, 81] width 131 height 22
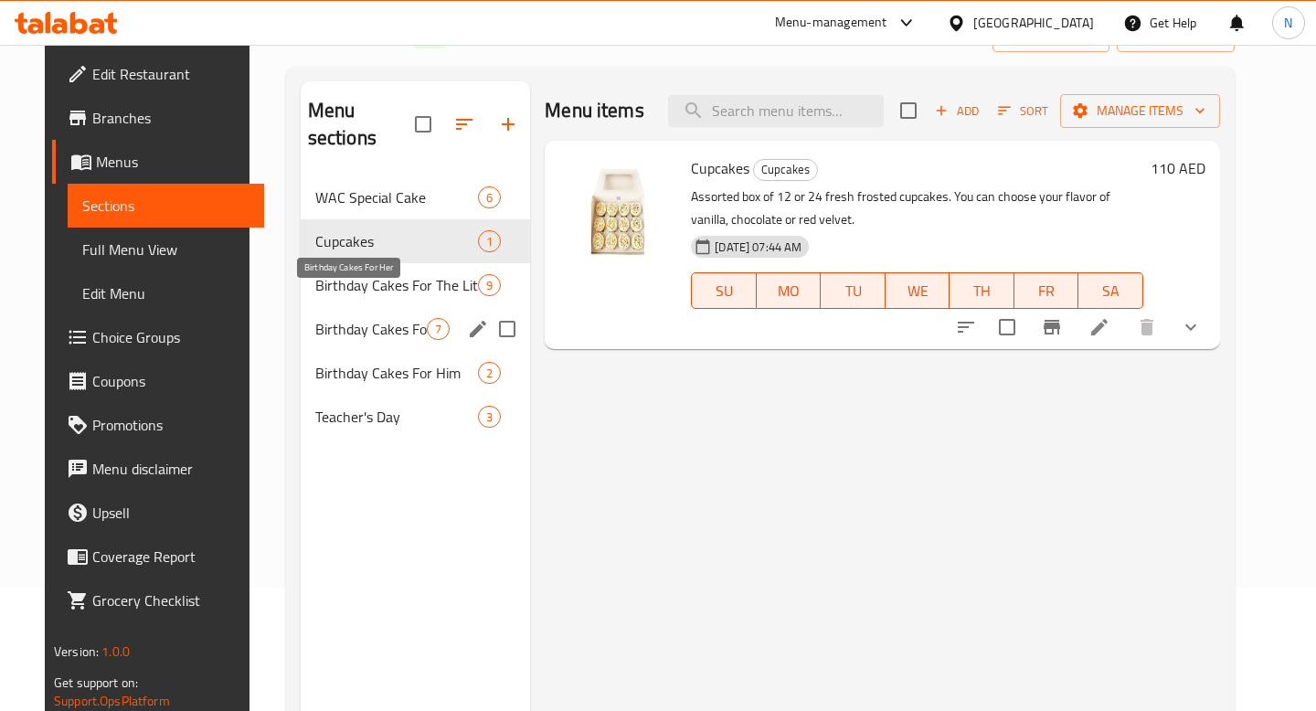
scroll to position [110, 0]
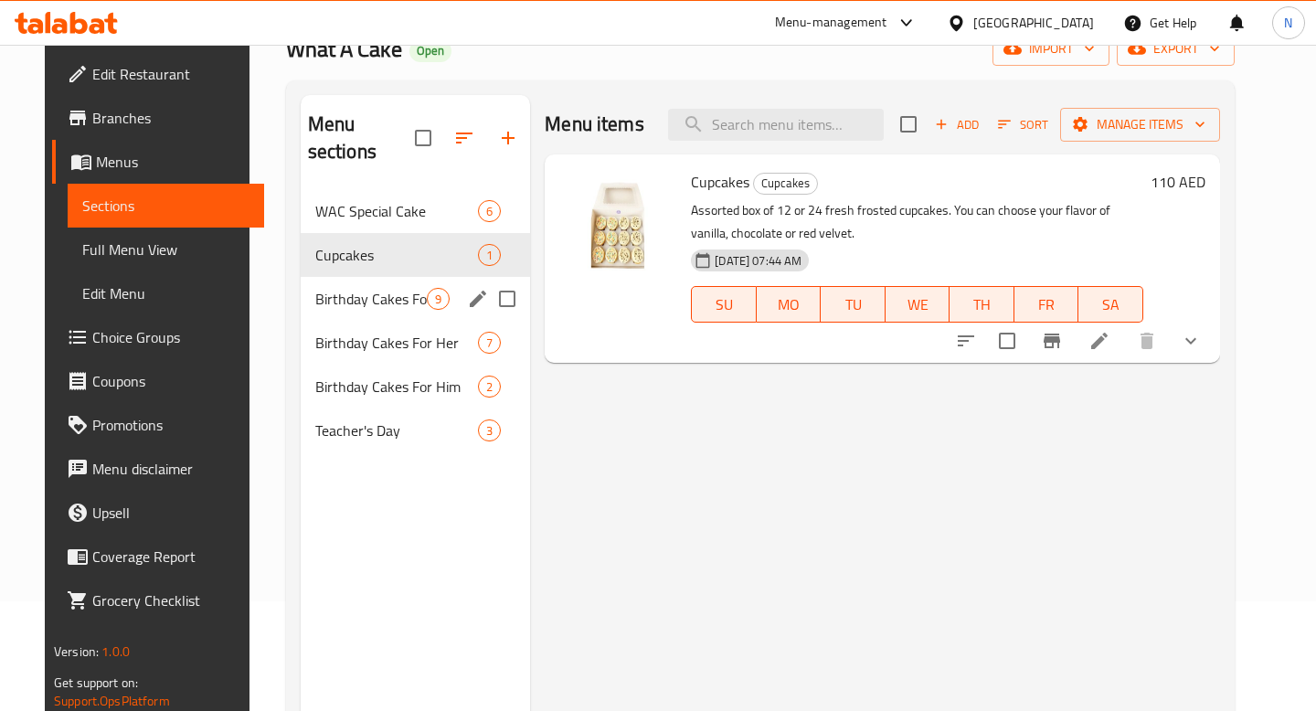
click at [352, 277] on div "Birthday Cakes For The Little Ones 9" at bounding box center [416, 299] width 230 height 44
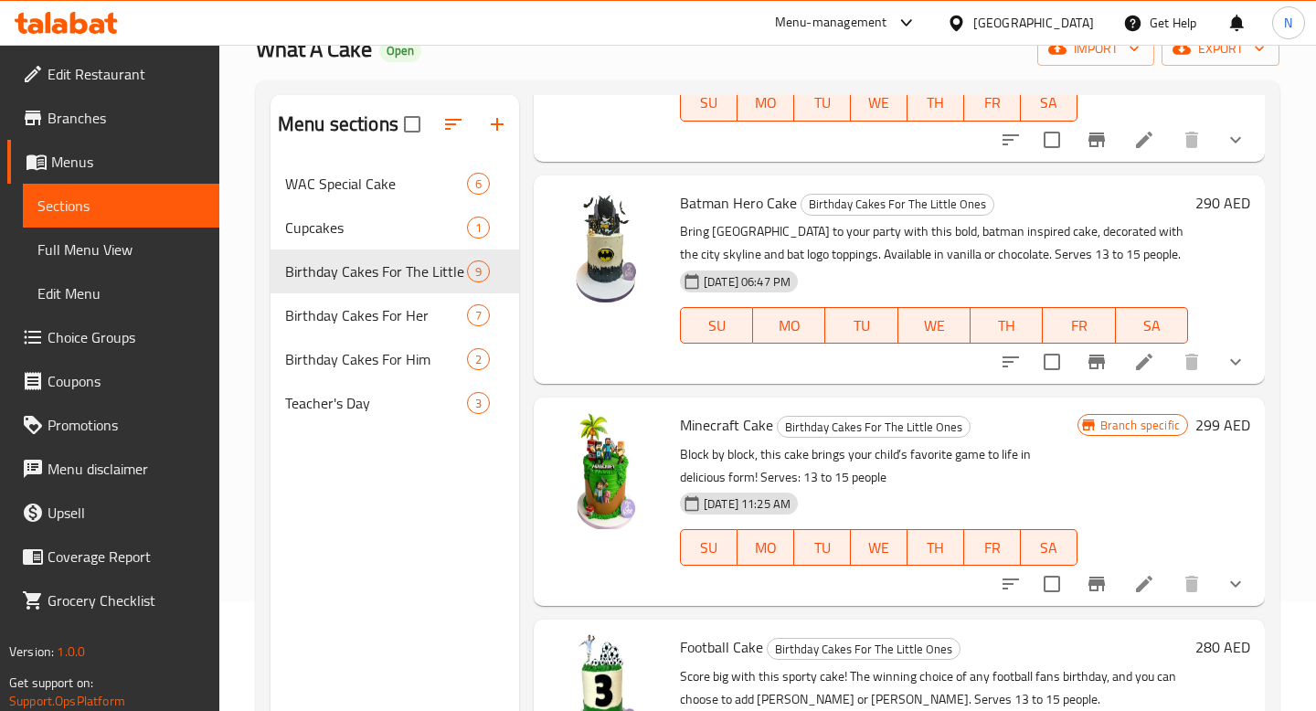
scroll to position [256, 0]
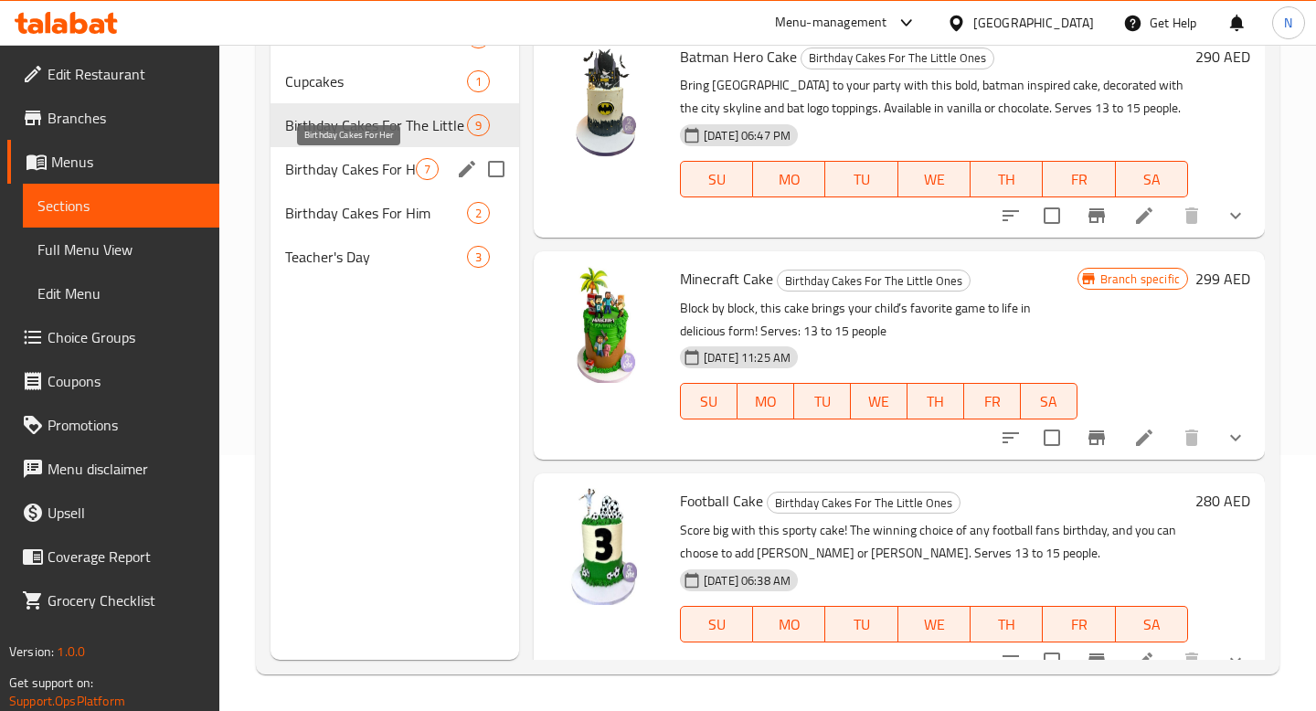
click at [355, 175] on span "Birthday Cakes For Her" at bounding box center [350, 169] width 131 height 22
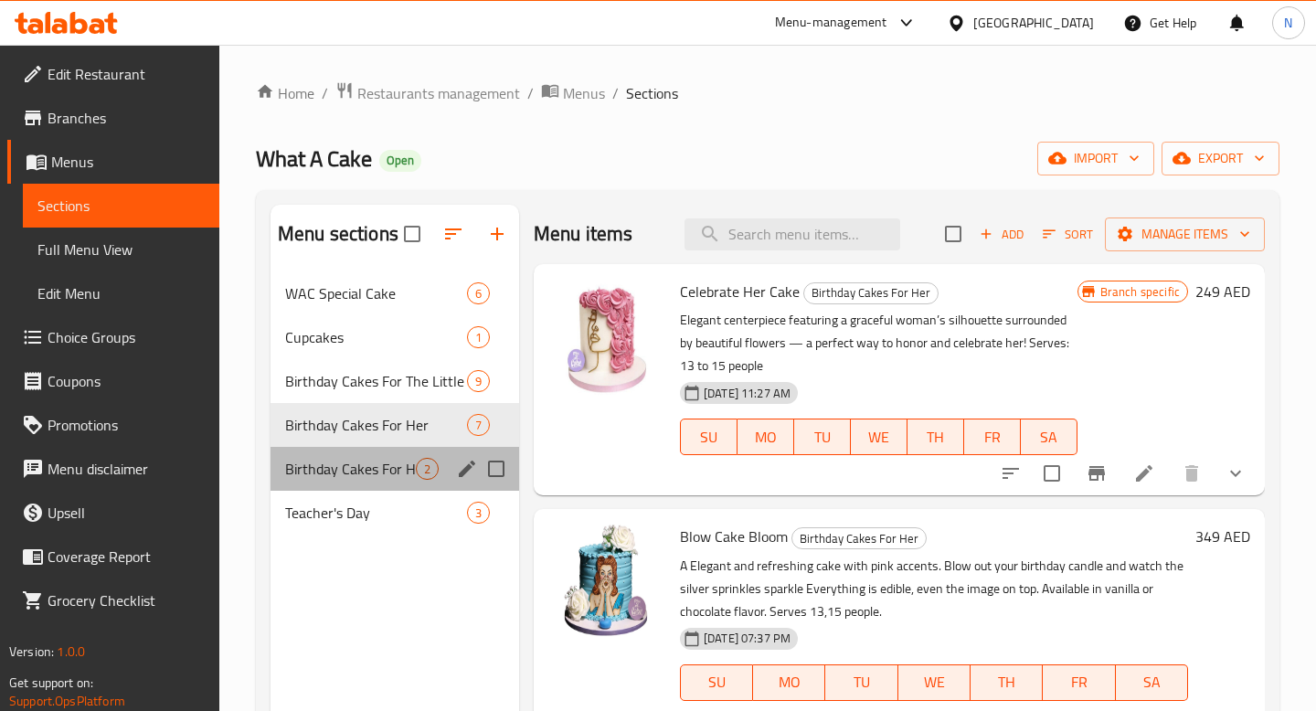
click at [405, 456] on div "Birthday Cakes For Him 2" at bounding box center [395, 469] width 249 height 44
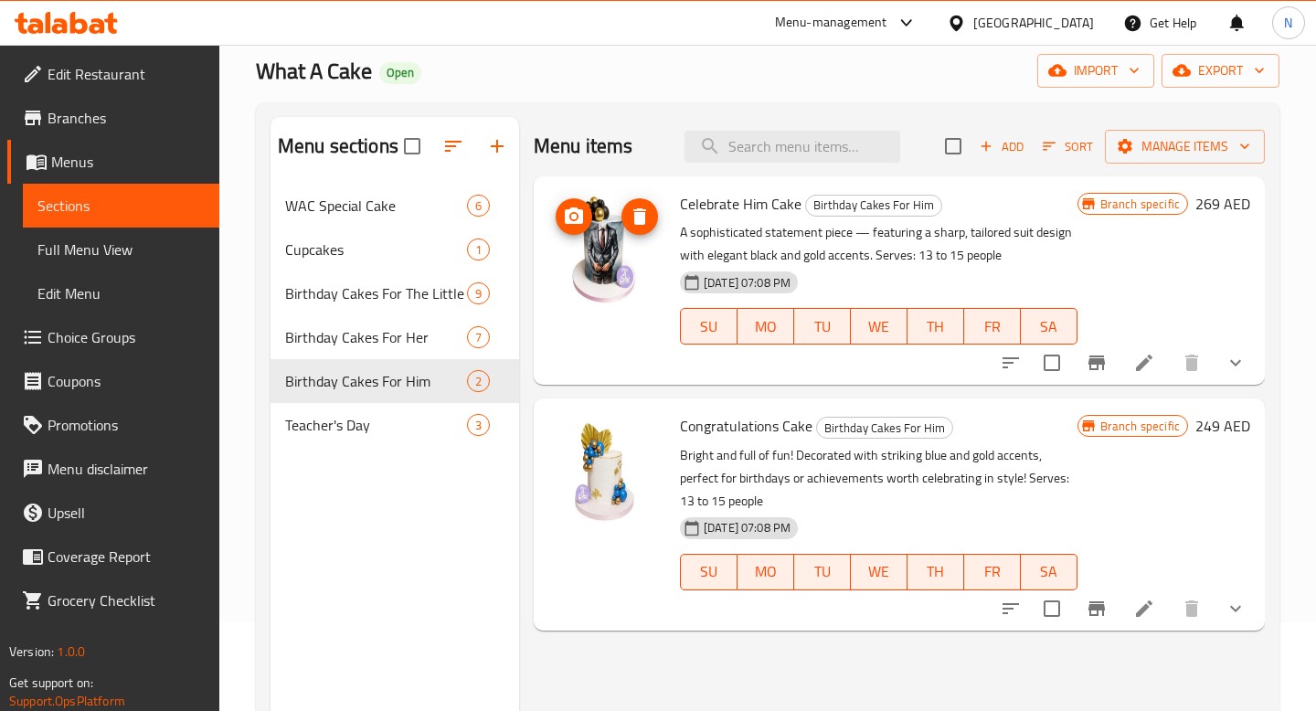
scroll to position [256, 0]
